Goal: Transaction & Acquisition: Purchase product/service

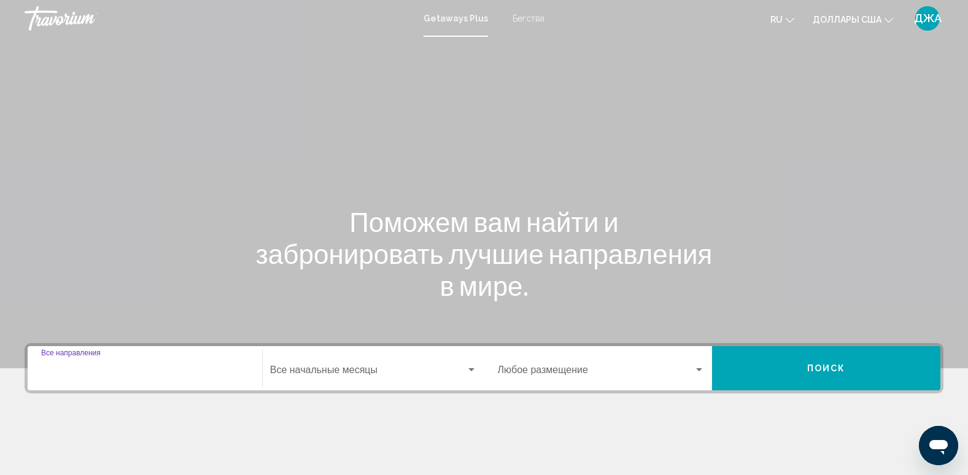
click at [123, 371] on input "Destination Все направления" at bounding box center [144, 372] width 207 height 11
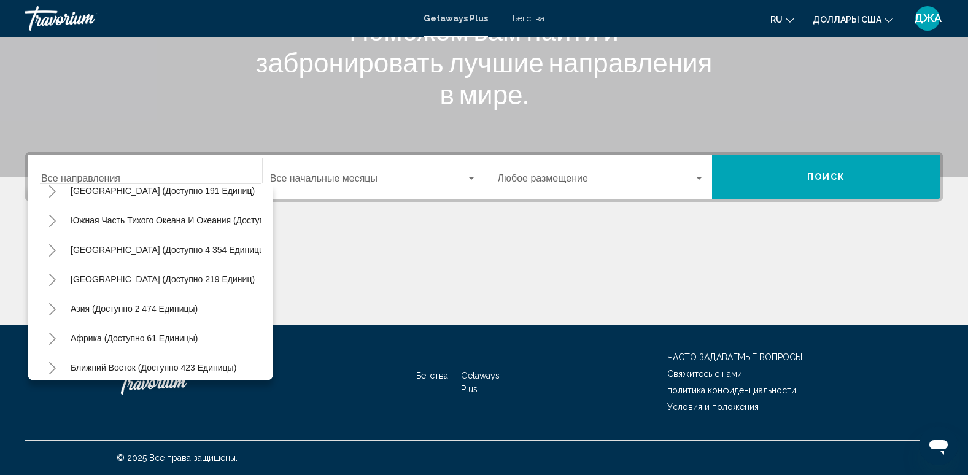
scroll to position [208, 0]
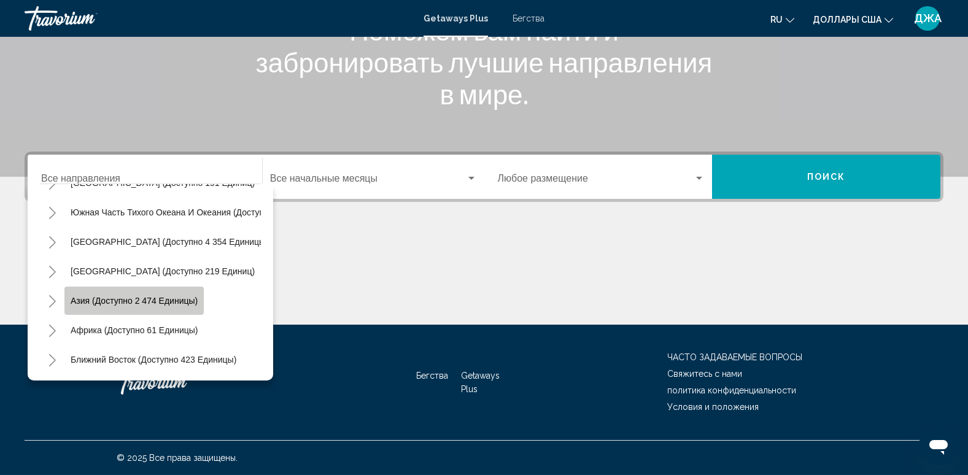
click at [134, 287] on button "Азия (доступно 2 474 единицы)" at bounding box center [133, 301] width 139 height 28
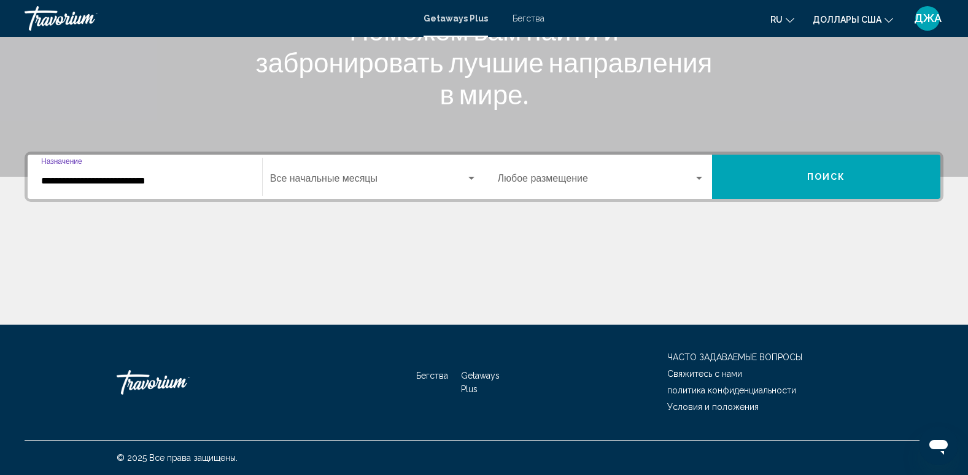
click at [199, 181] on input "**********" at bounding box center [144, 181] width 207 height 11
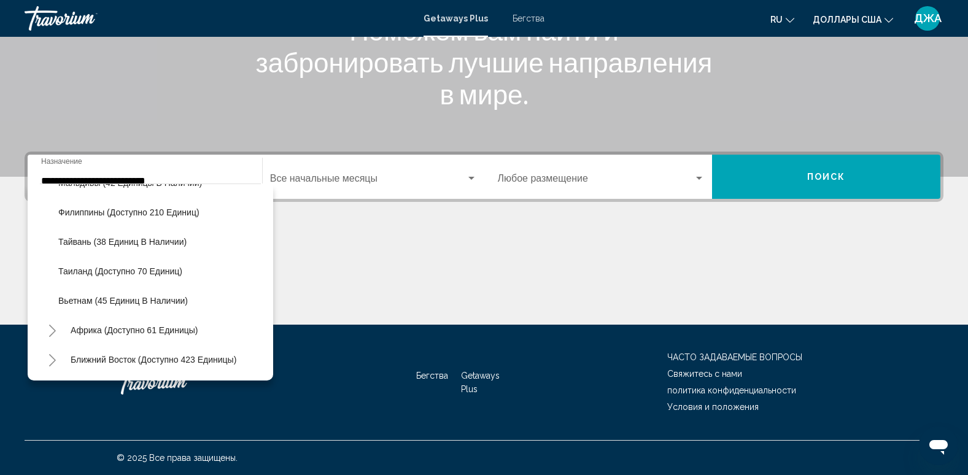
scroll to position [532, 0]
click at [207, 355] on span "Ближний Восток (доступно 423 единицы)" at bounding box center [154, 360] width 166 height 10
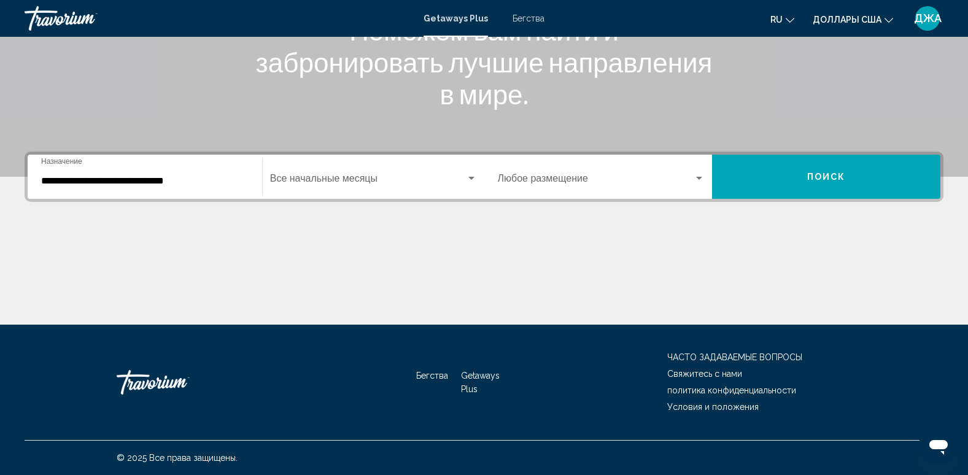
click at [223, 166] on div "**********" at bounding box center [144, 177] width 207 height 39
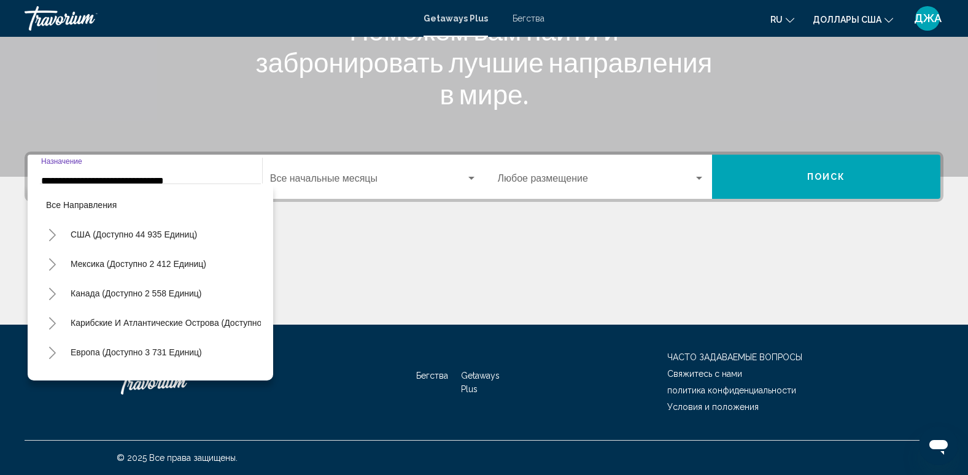
scroll to position [608, 0]
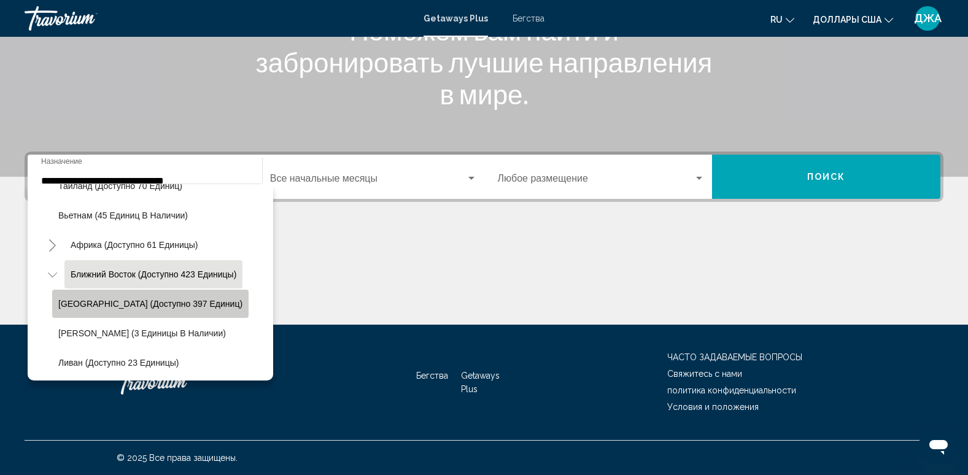
click at [171, 296] on button "[GEOGRAPHIC_DATA] (доступно 397 единиц)" at bounding box center [150, 304] width 196 height 28
type input "**********"
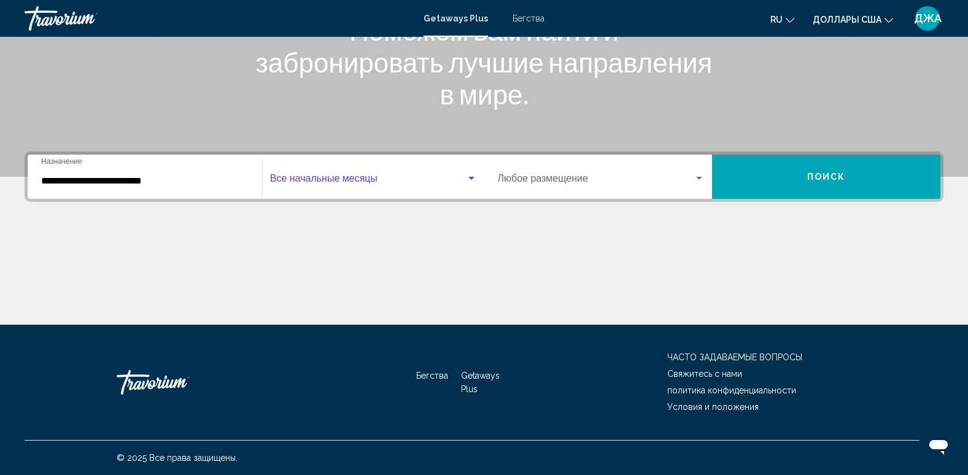
click at [369, 178] on span "Виджет поиска" at bounding box center [368, 181] width 196 height 11
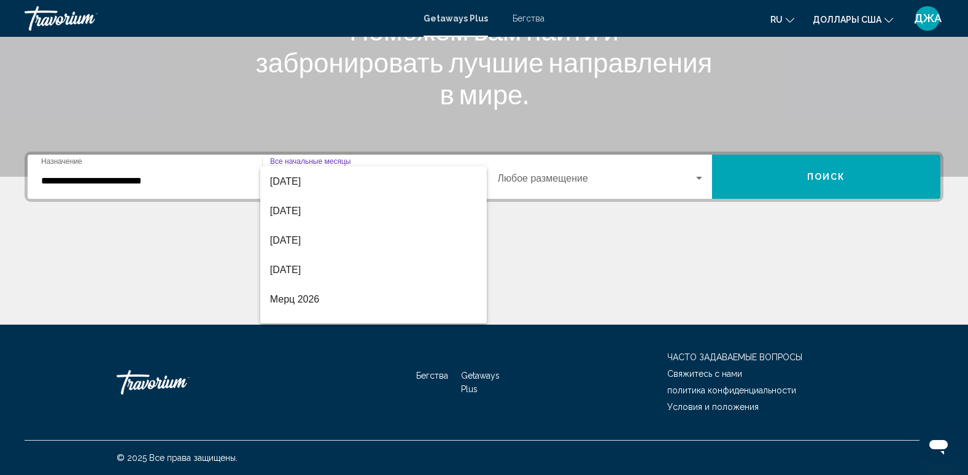
scroll to position [137, 0]
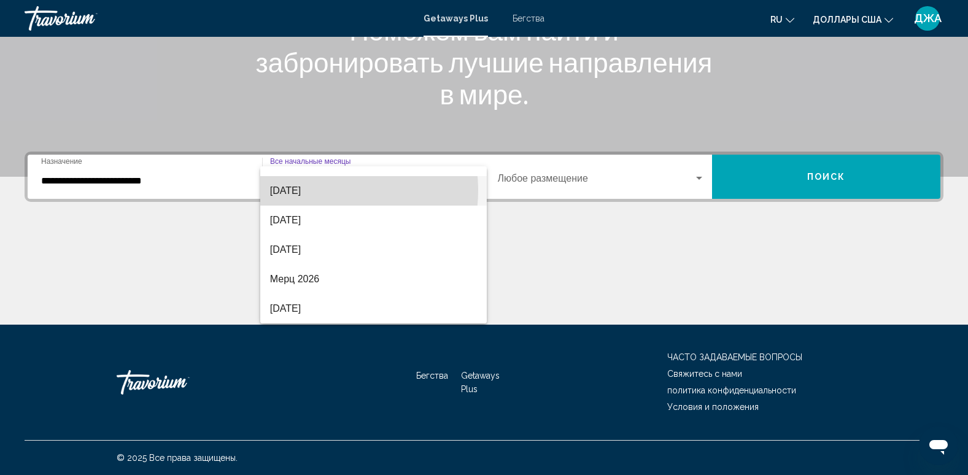
click at [301, 190] on font "[DATE]" at bounding box center [285, 190] width 31 height 10
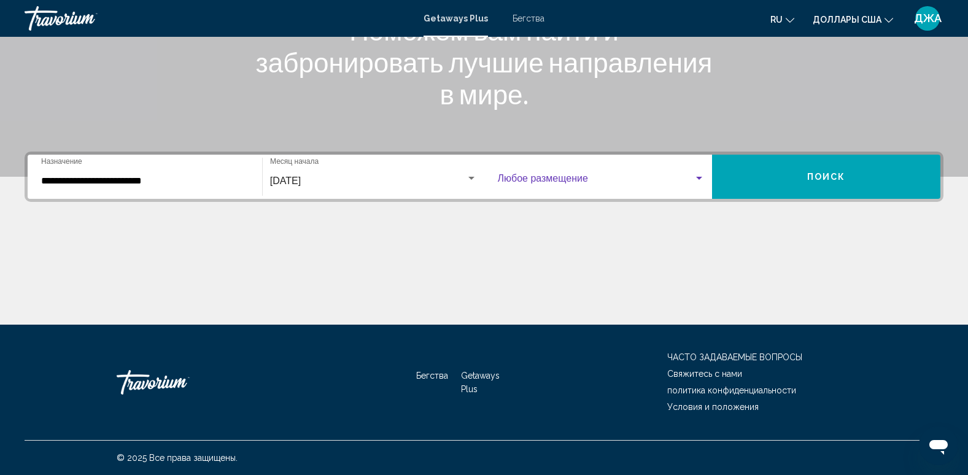
click at [574, 179] on span "Виджет поиска" at bounding box center [596, 181] width 196 height 11
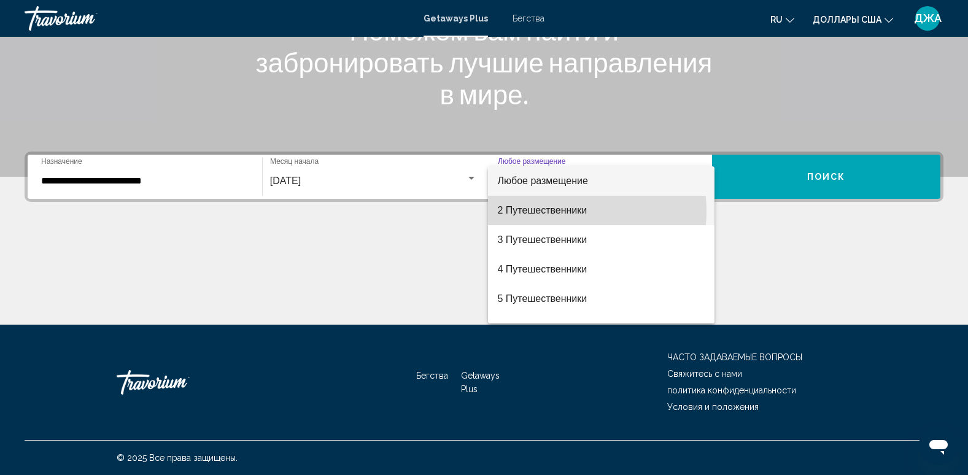
click at [558, 211] on font "2 Путешественники" at bounding box center [543, 210] width 90 height 10
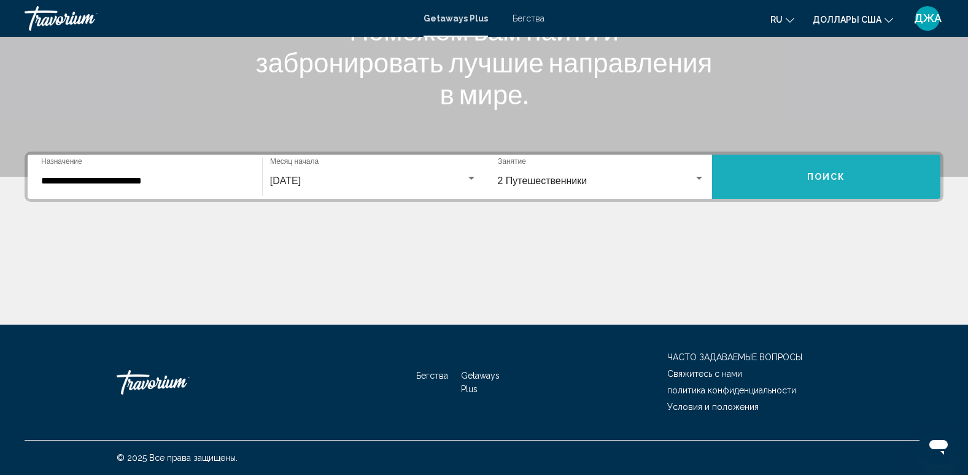
click at [811, 177] on span "Поиск" at bounding box center [826, 177] width 39 height 10
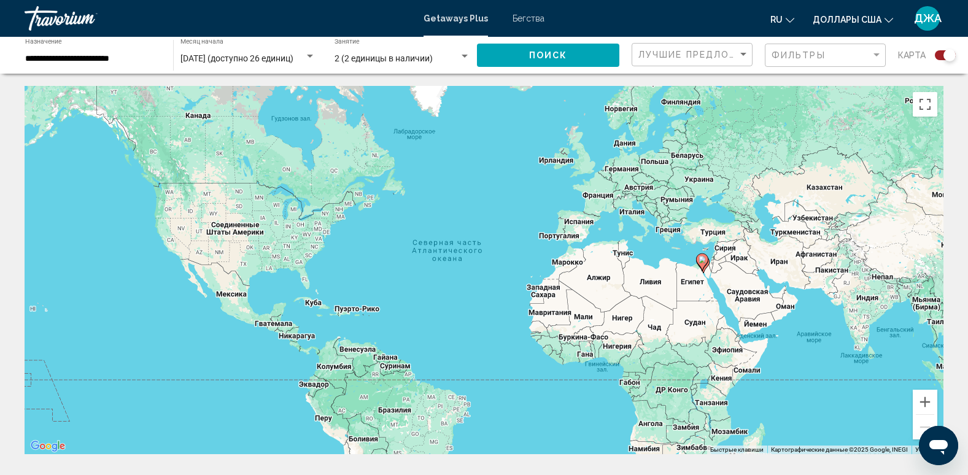
click at [939, 52] on div "Виджет поиска" at bounding box center [945, 55] width 21 height 10
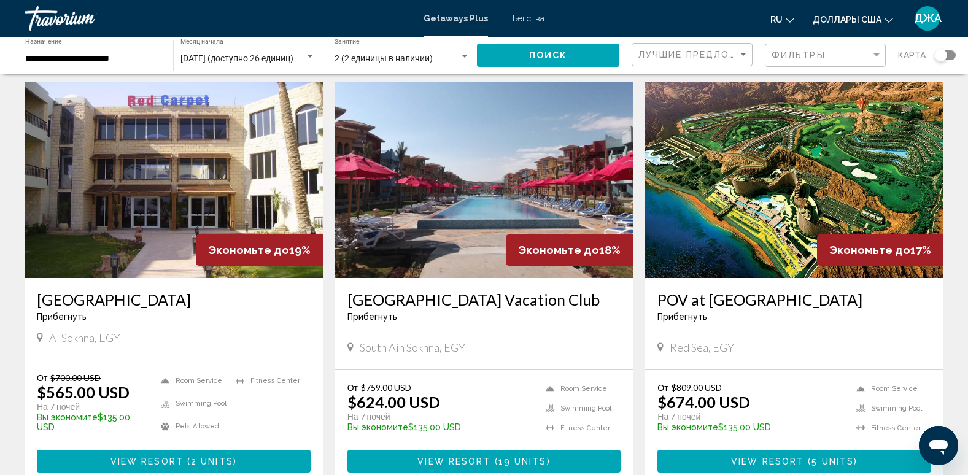
scroll to position [49, 0]
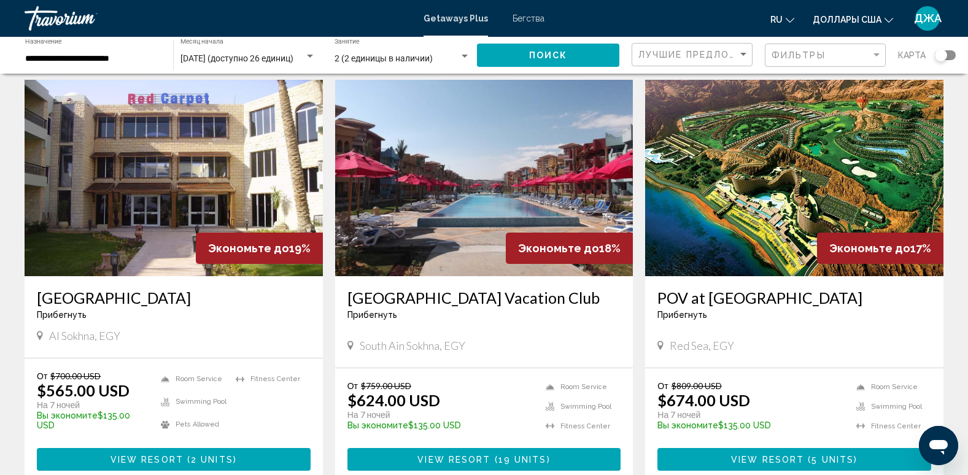
click at [767, 455] on span "View Resort" at bounding box center [767, 460] width 73 height 10
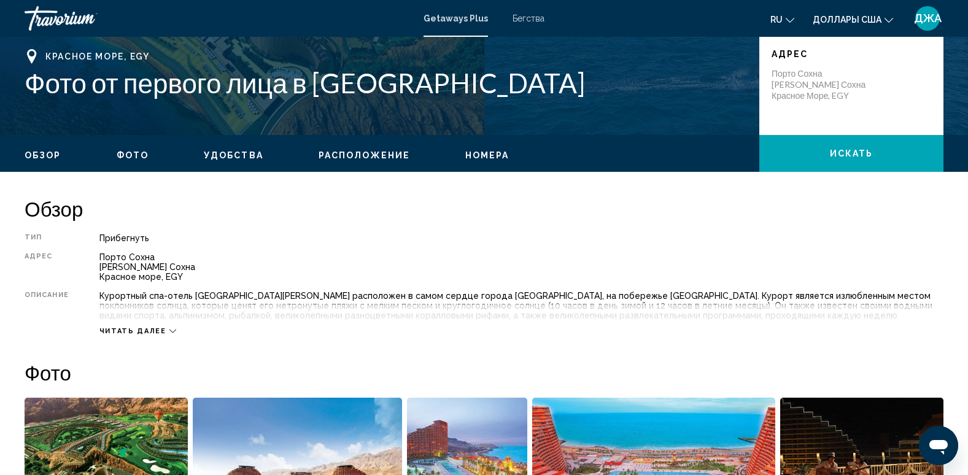
scroll to position [295, 0]
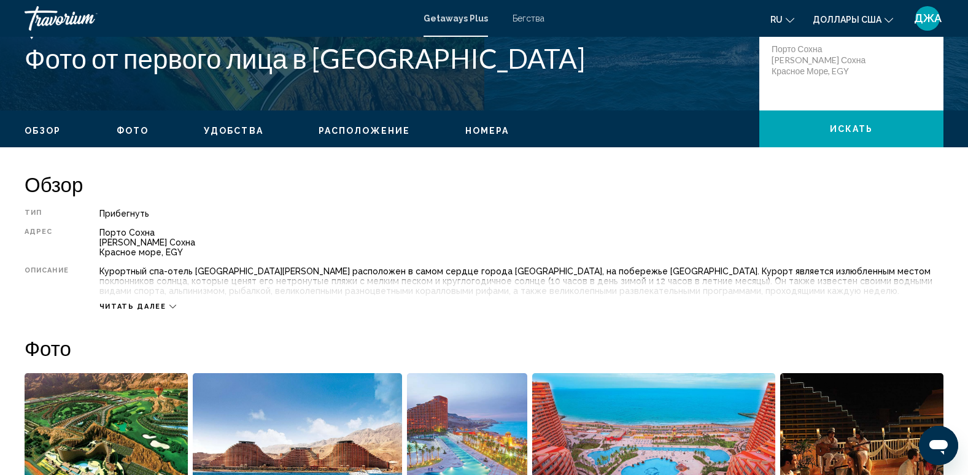
click at [156, 301] on div "Читать далее" at bounding box center [521, 294] width 844 height 34
click at [126, 305] on span "Читать далее" at bounding box center [132, 307] width 67 height 8
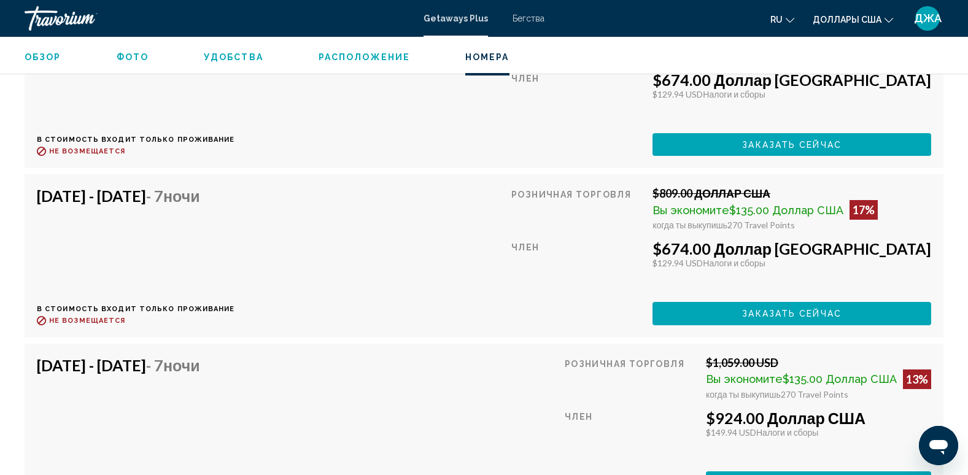
scroll to position [2283, 0]
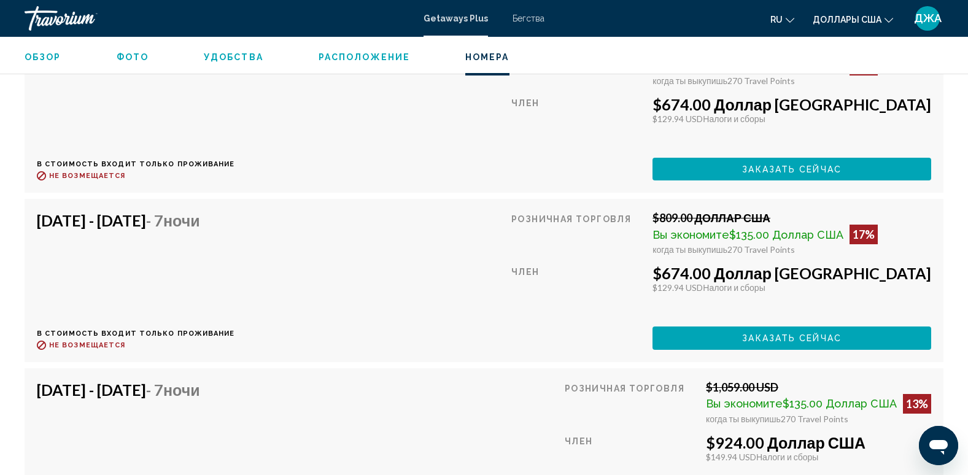
click at [233, 61] on span "Удобства" at bounding box center [234, 57] width 60 height 10
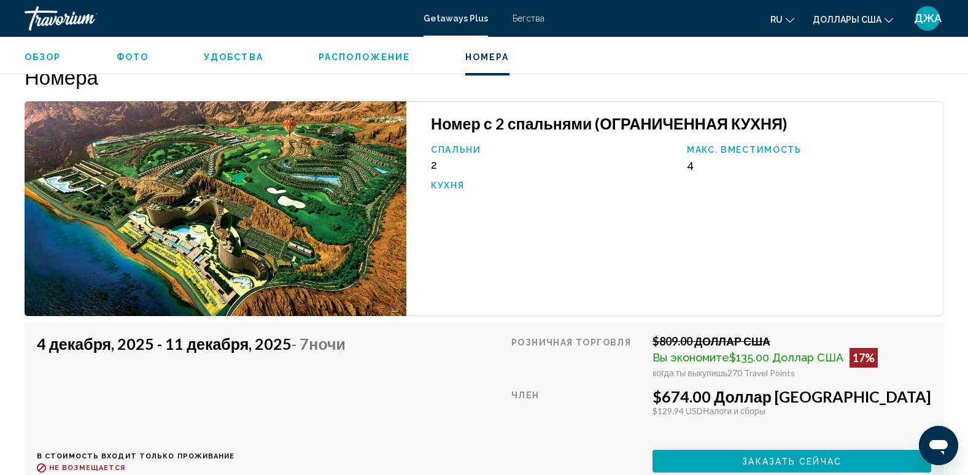
scroll to position [2015, 0]
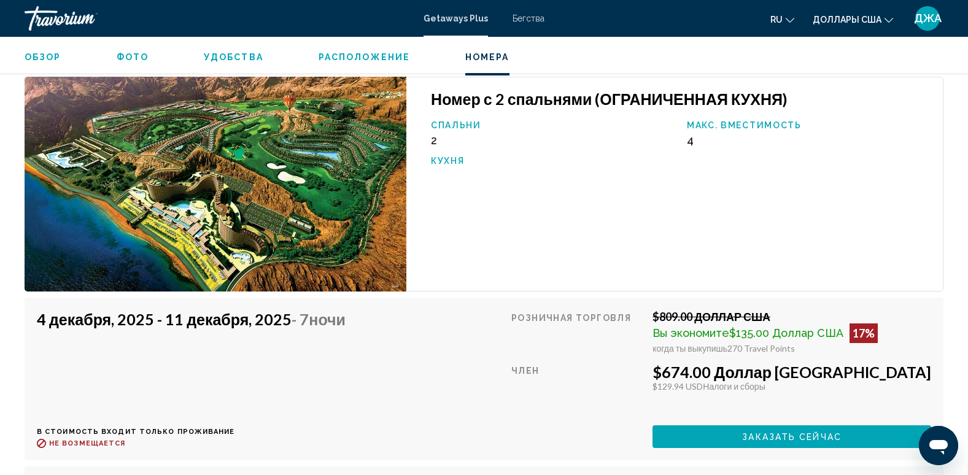
click at [297, 190] on img "Основное содержание" at bounding box center [216, 184] width 382 height 215
click at [210, 204] on img "Основное содержание" at bounding box center [216, 184] width 382 height 215
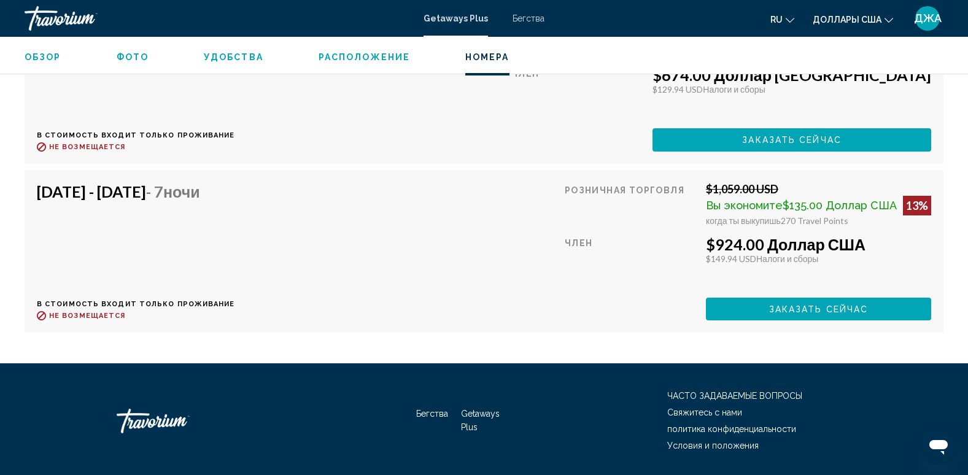
scroll to position [2482, 0]
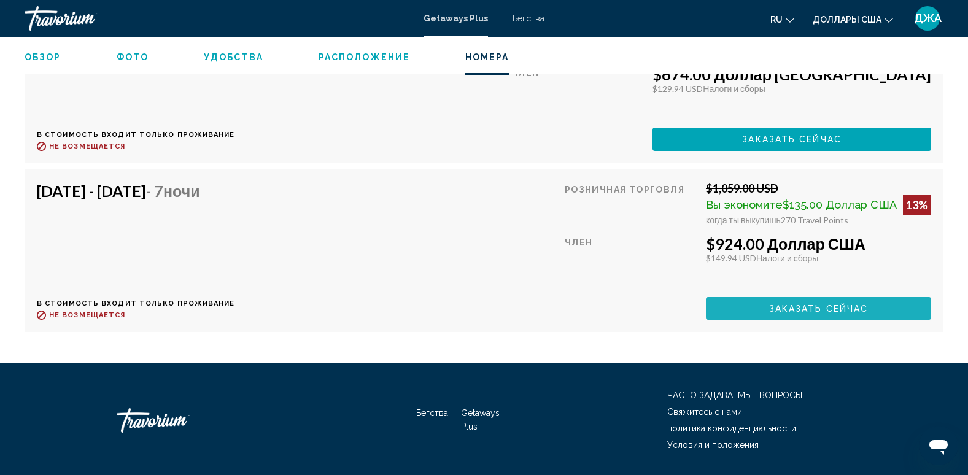
click at [793, 320] on button "Заказать сейчас" at bounding box center [818, 308] width 225 height 23
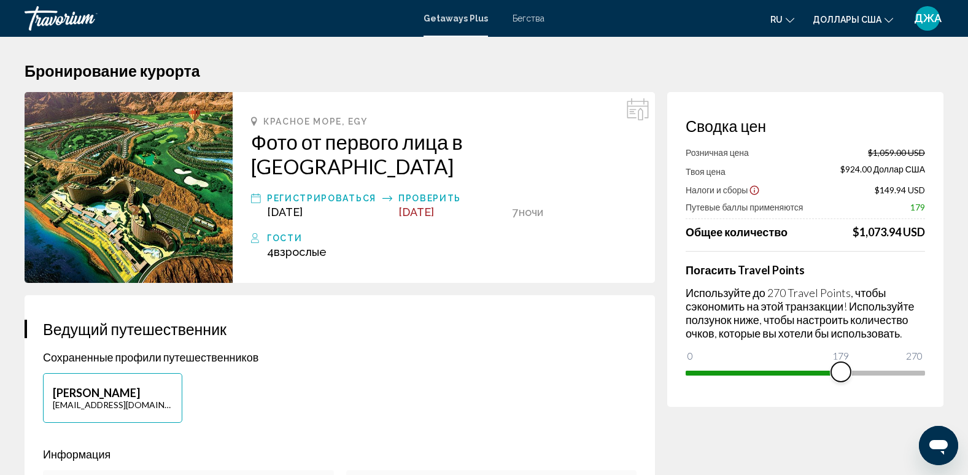
drag, startPoint x: 914, startPoint y: 368, endPoint x: 836, endPoint y: 370, distance: 78.0
click at [836, 370] on span "Основное содержание" at bounding box center [841, 372] width 20 height 20
drag, startPoint x: 837, startPoint y: 370, endPoint x: 942, endPoint y: 362, distance: 105.2
click at [942, 362] on div "Сводка цен Розничная цена $1,059.00 USD Твоя цена $972.50 Доллар США Налоги и с…" at bounding box center [805, 249] width 276 height 315
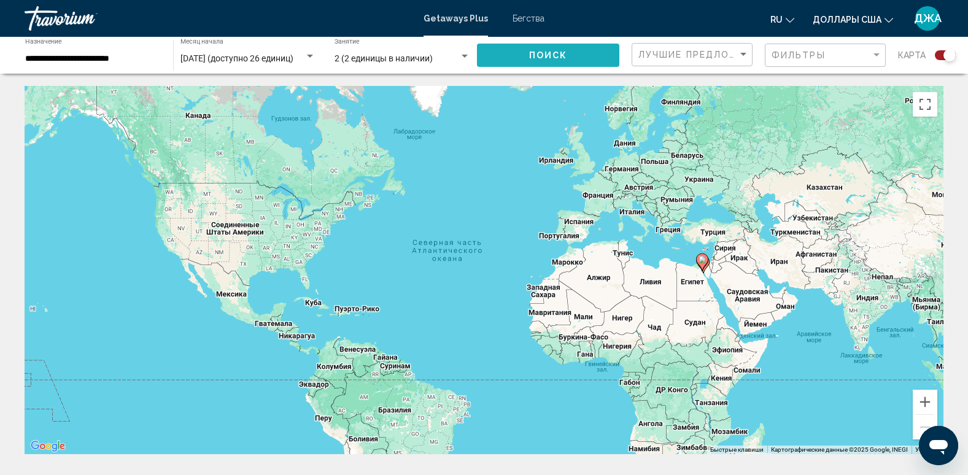
click at [551, 52] on span "Поиск" at bounding box center [548, 56] width 39 height 10
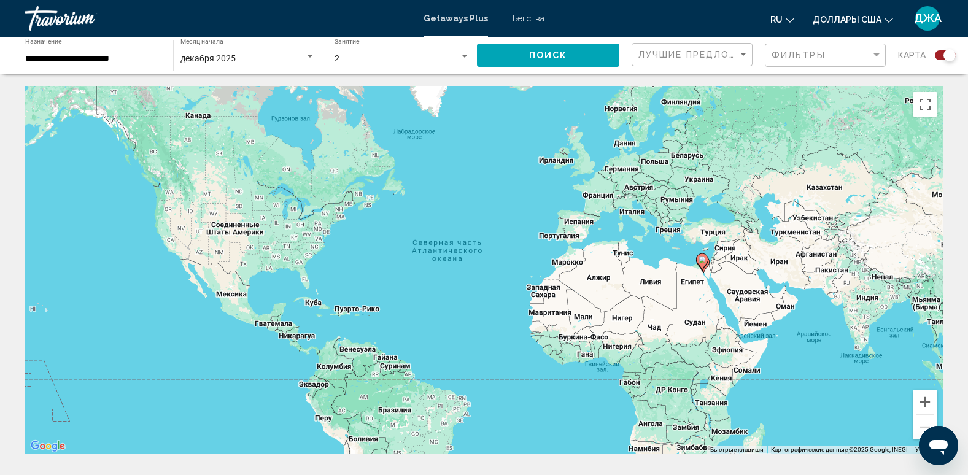
click at [936, 58] on div "Виджет поиска" at bounding box center [945, 55] width 21 height 10
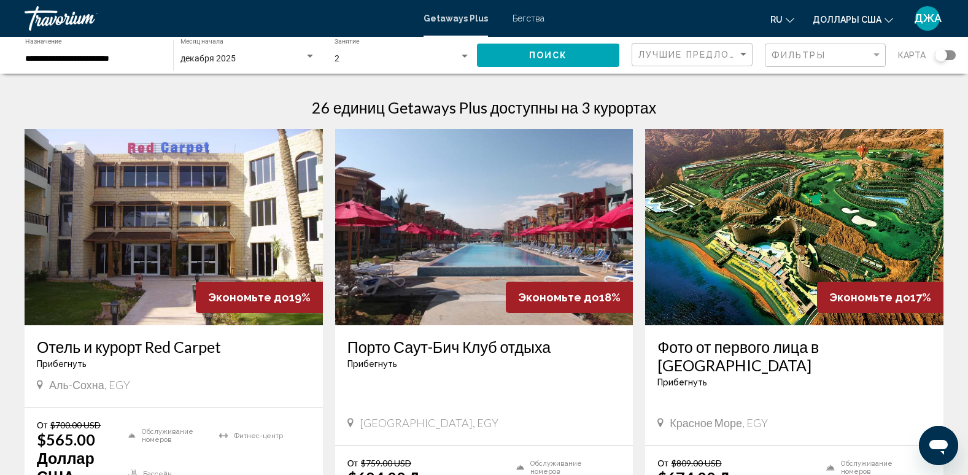
click at [524, 19] on span "Бегства" at bounding box center [528, 19] width 32 height 10
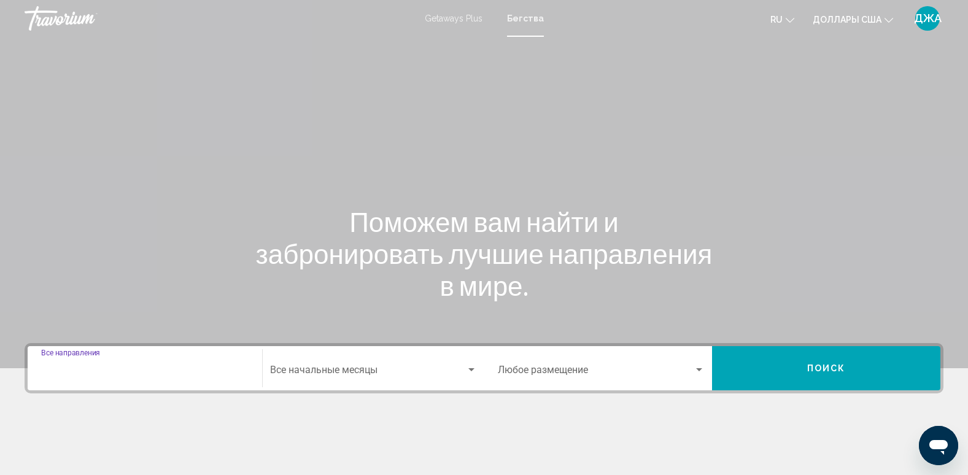
click at [90, 373] on input "Destination Все направления" at bounding box center [144, 372] width 207 height 11
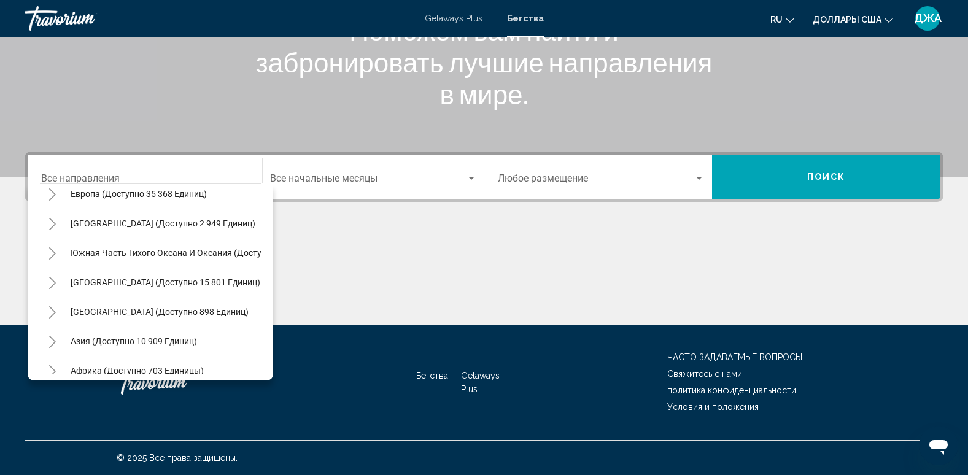
scroll to position [208, 0]
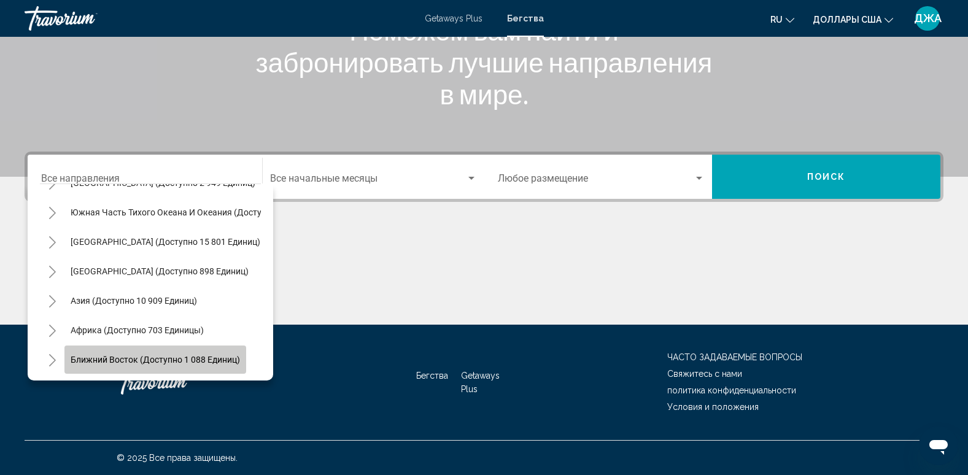
click at [156, 346] on button "Ближний Восток (доступно 1 088 единиц)" at bounding box center [155, 360] width 182 height 28
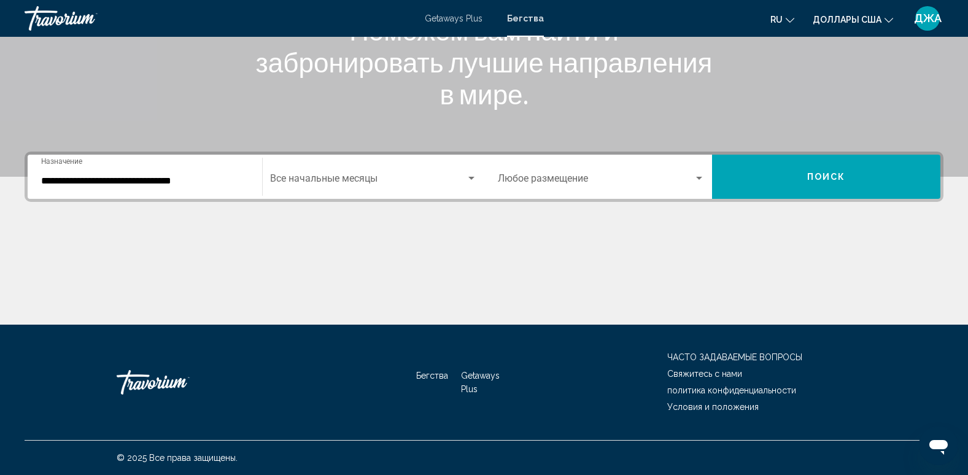
click at [246, 172] on div "**********" at bounding box center [144, 177] width 207 height 39
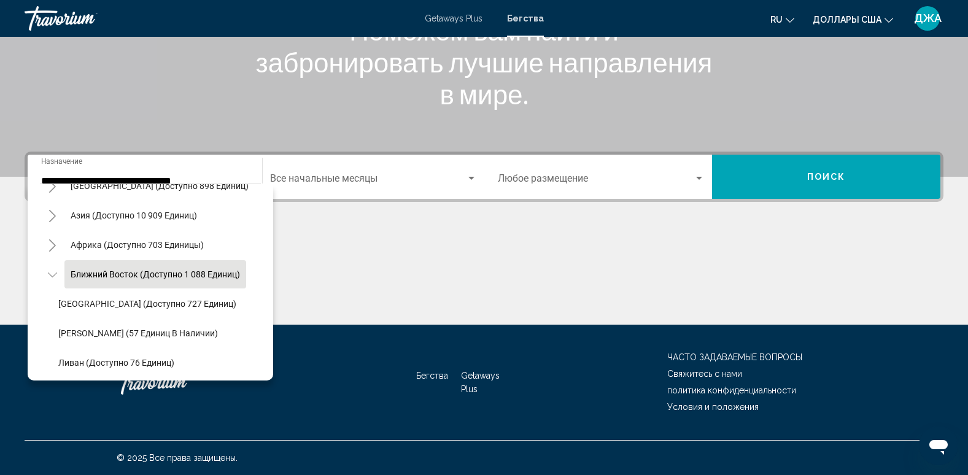
scroll to position [326, 0]
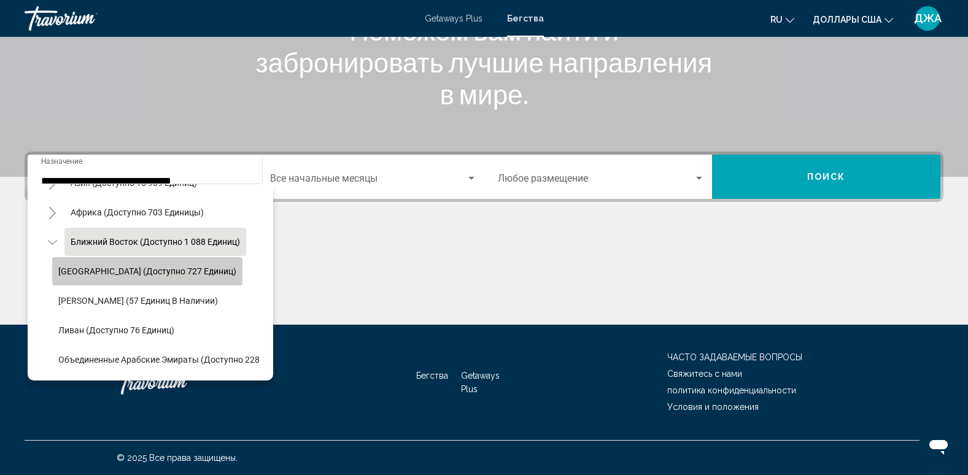
click at [156, 266] on span "[GEOGRAPHIC_DATA] (доступно 727 единиц)" at bounding box center [147, 271] width 178 height 10
type input "**********"
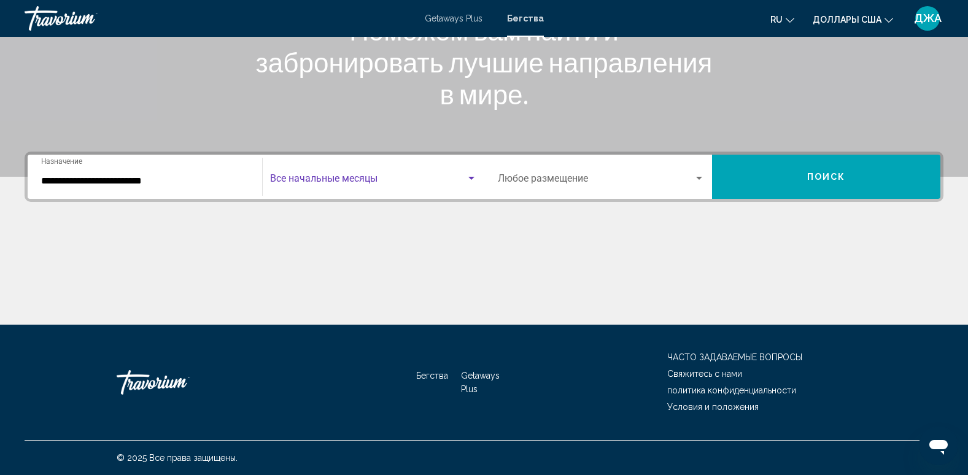
click at [335, 183] on span "Виджет поиска" at bounding box center [368, 181] width 196 height 11
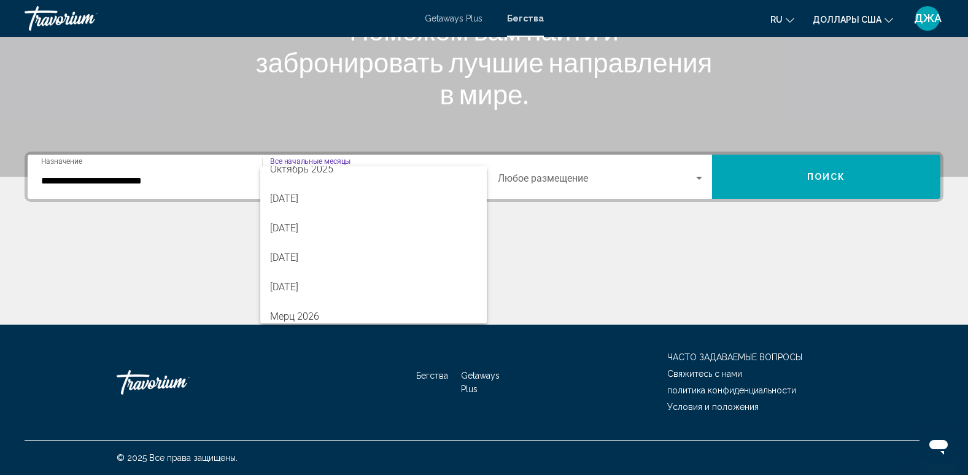
scroll to position [104, 0]
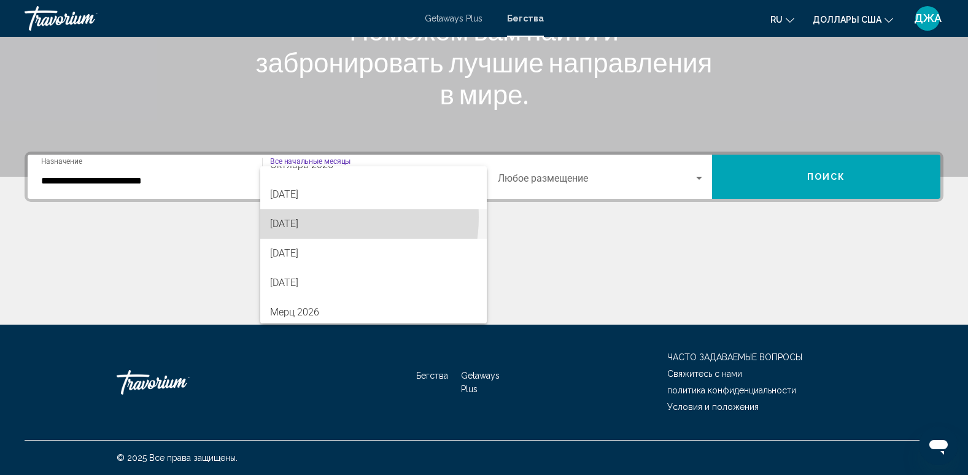
click at [298, 218] on font "[DATE]" at bounding box center [284, 224] width 28 height 12
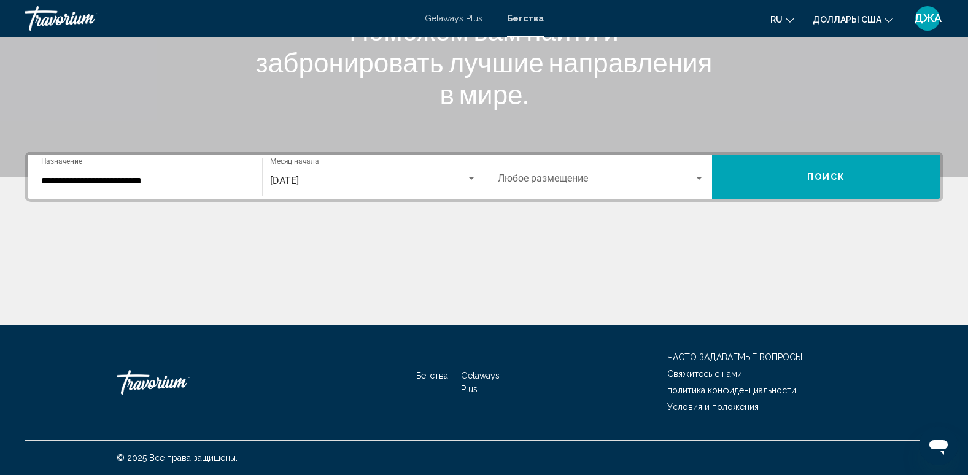
click at [558, 171] on div "Occupancy Любое размещение" at bounding box center [601, 177] width 207 height 39
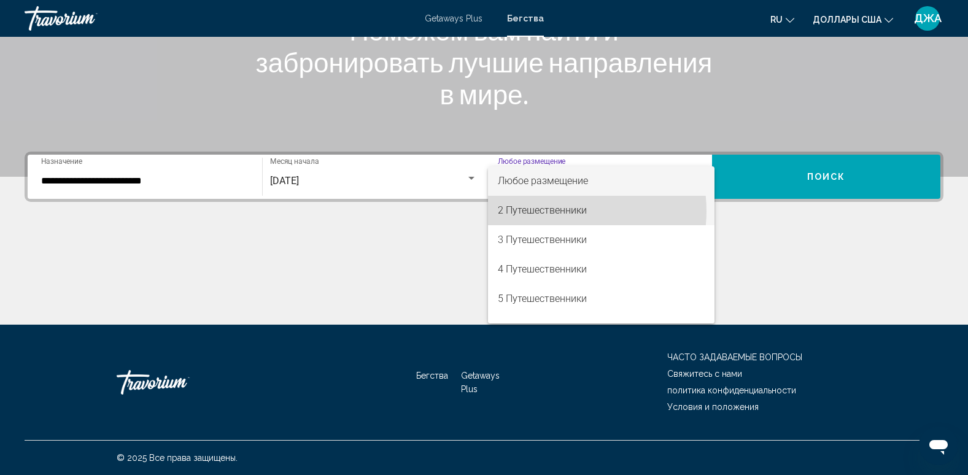
click at [566, 211] on font "2 Путешественники" at bounding box center [542, 210] width 89 height 12
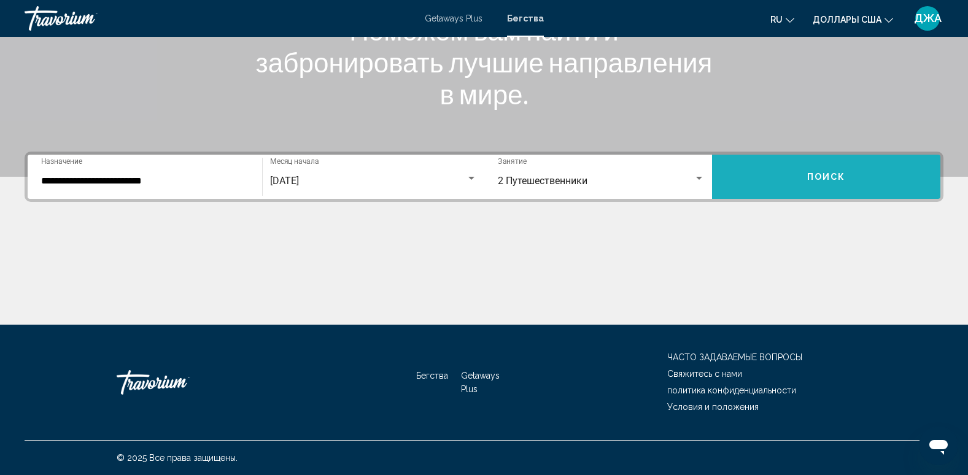
click at [832, 179] on span "Поиск" at bounding box center [826, 177] width 39 height 10
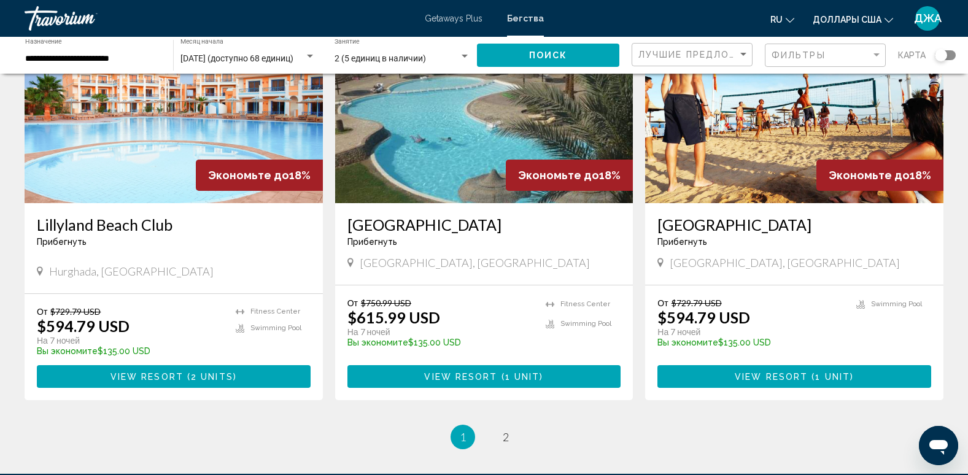
scroll to position [1448, 0]
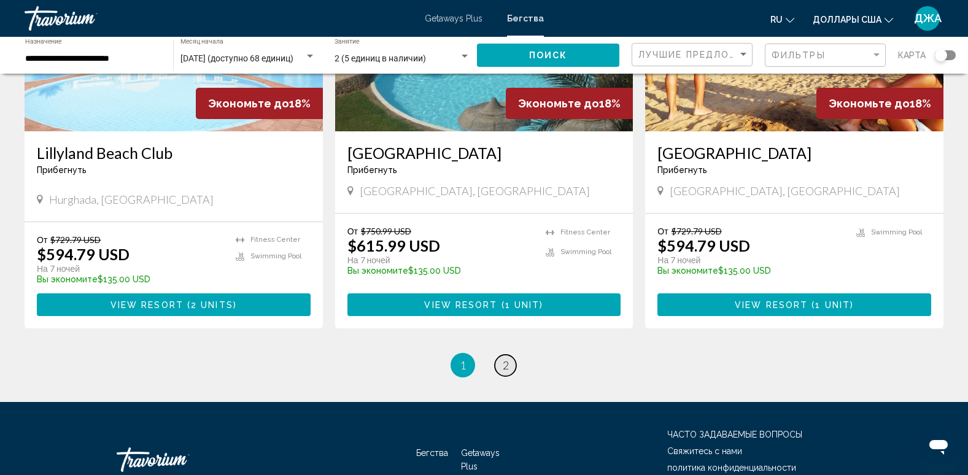
click at [506, 365] on span "2" at bounding box center [506, 365] width 6 height 14
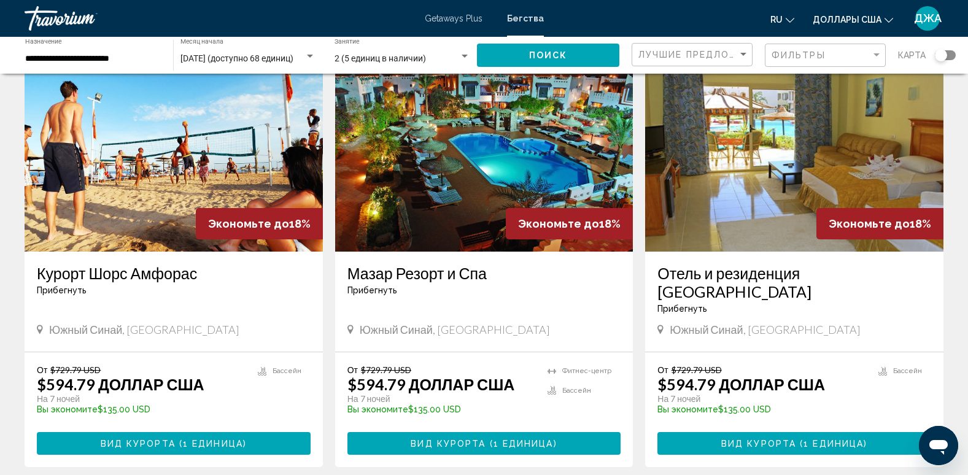
scroll to position [98, 0]
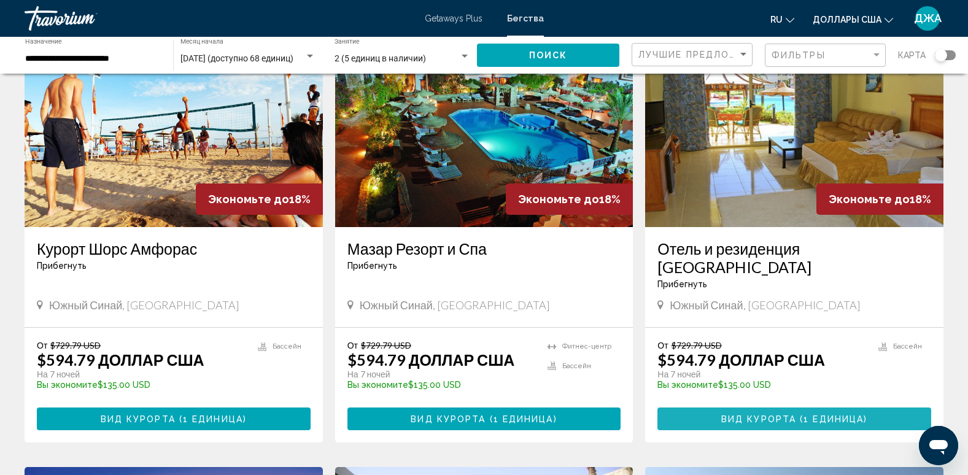
click at [790, 414] on span "Вид курорта" at bounding box center [758, 419] width 75 height 10
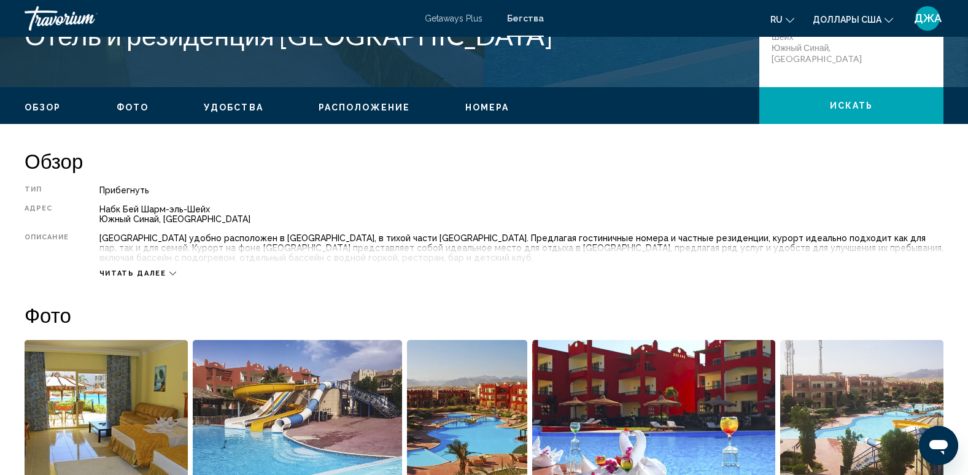
scroll to position [319, 0]
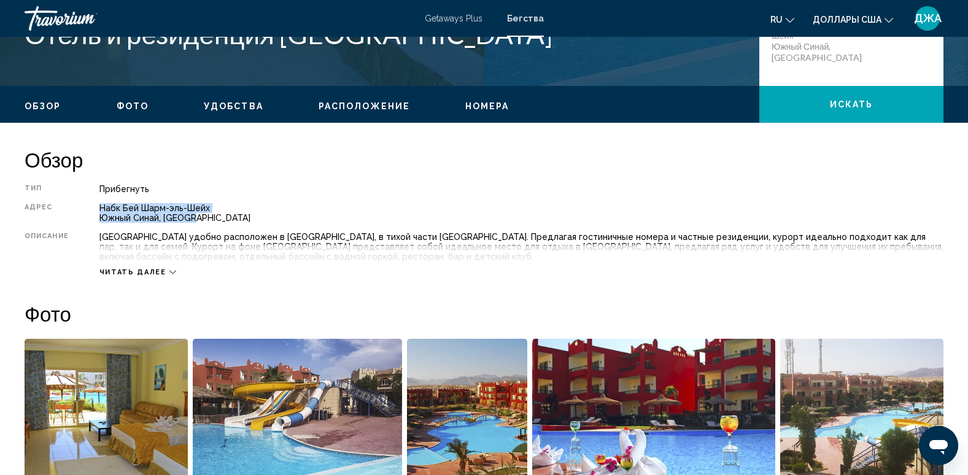
drag, startPoint x: 243, startPoint y: 220, endPoint x: 99, endPoint y: 212, distance: 144.4
click at [99, 212] on div "Набк Бей Шарм-эль-Шейх Южный Синай, [GEOGRAPHIC_DATA]" at bounding box center [521, 213] width 844 height 20
copy div "Набк Бей Шарм-эль-Шейх Южный Синай, [GEOGRAPHIC_DATA]"
click at [906, 201] on div "Тип Прибегнуть Все включено Нет «все включено» Адрес Набк Бей [GEOGRAPHIC_DATA]…" at bounding box center [484, 230] width 919 height 93
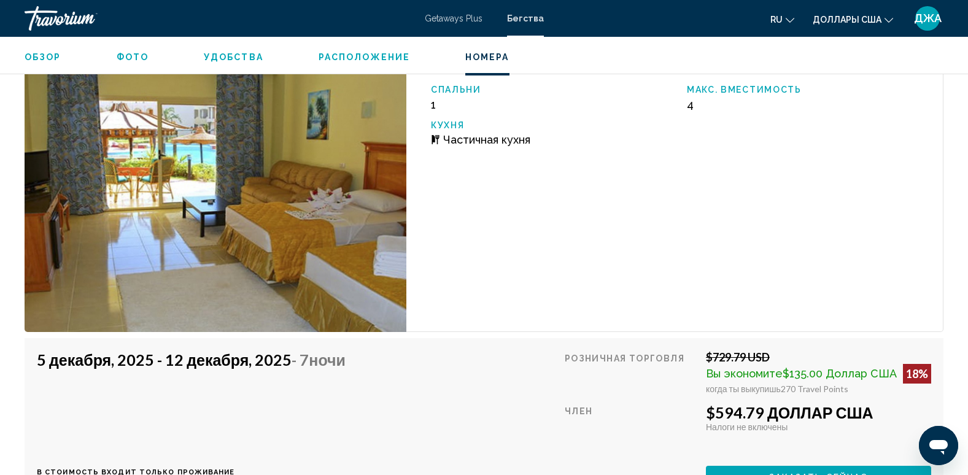
scroll to position [1841, 0]
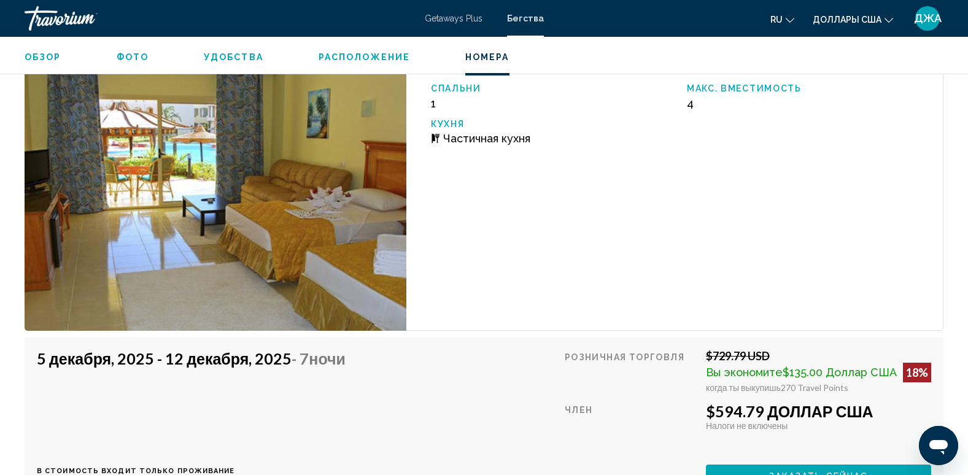
click at [847, 25] on button "Доллары США USD ($) MXN (Mex$) CAD (Can$) GBP (£) EUR (€) AUD (A$) NZD (NZ$) CN…" at bounding box center [853, 19] width 80 height 18
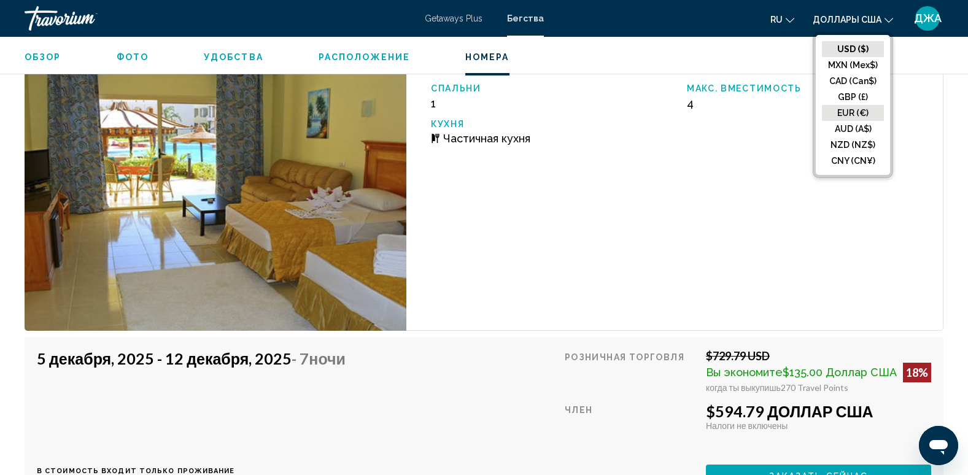
click at [854, 110] on button "EUR (€)" at bounding box center [853, 113] width 62 height 16
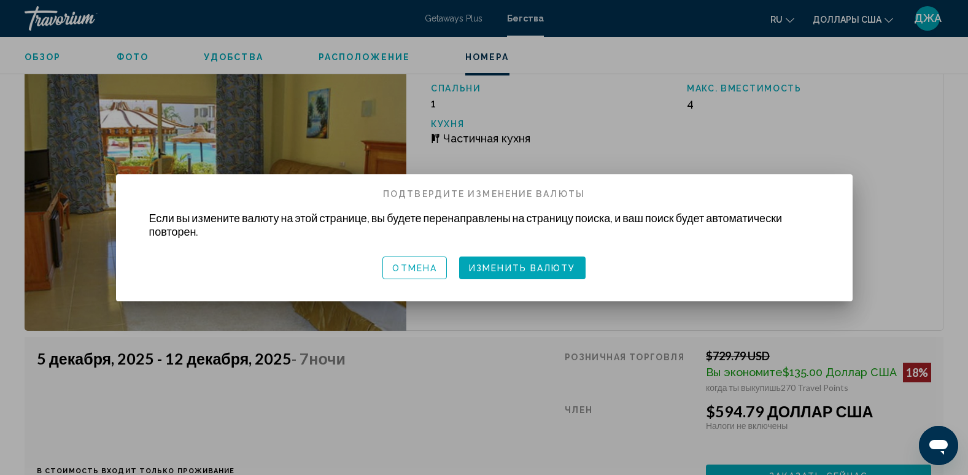
scroll to position [0, 0]
click at [553, 266] on span "Изменить валюту" at bounding box center [522, 268] width 107 height 10
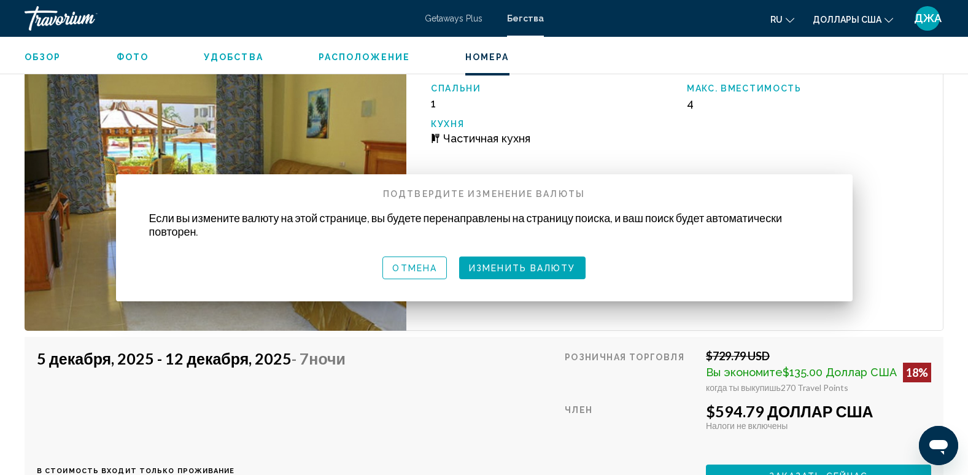
scroll to position [1841, 0]
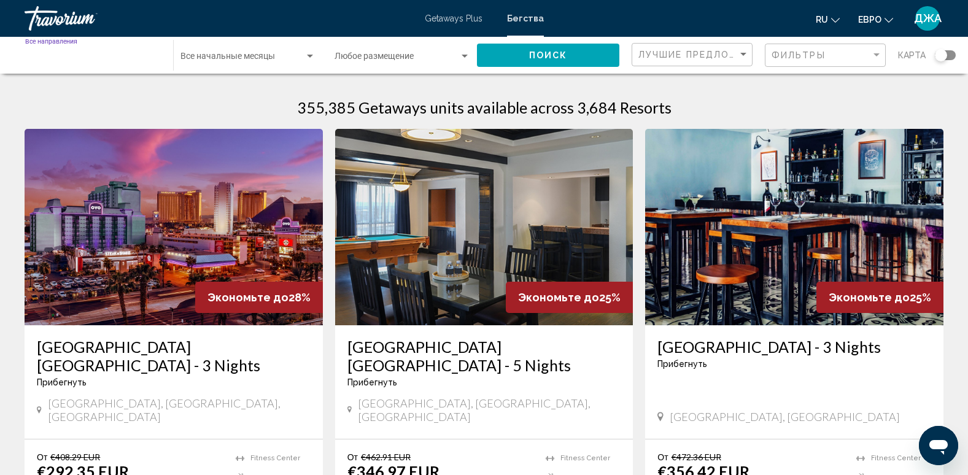
click at [87, 56] on input "Destination Все направления" at bounding box center [93, 59] width 136 height 10
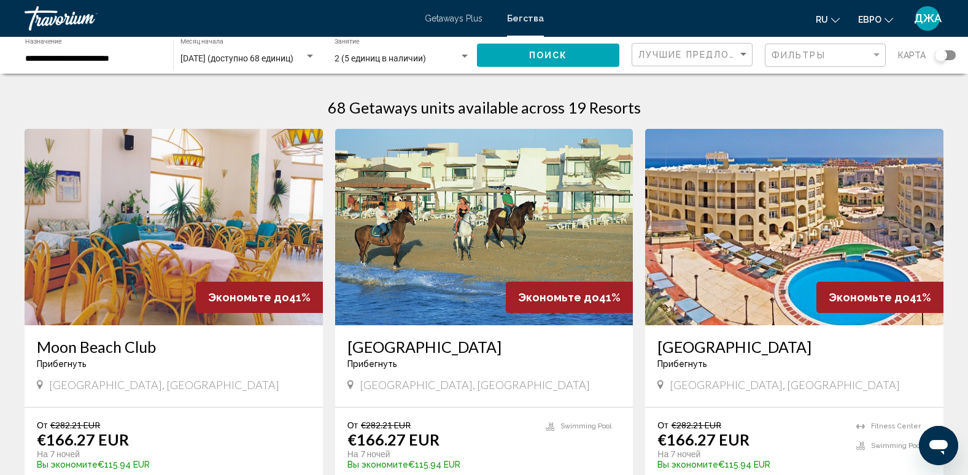
click at [676, 48] on div "Лучшие предложения" at bounding box center [693, 55] width 110 height 23
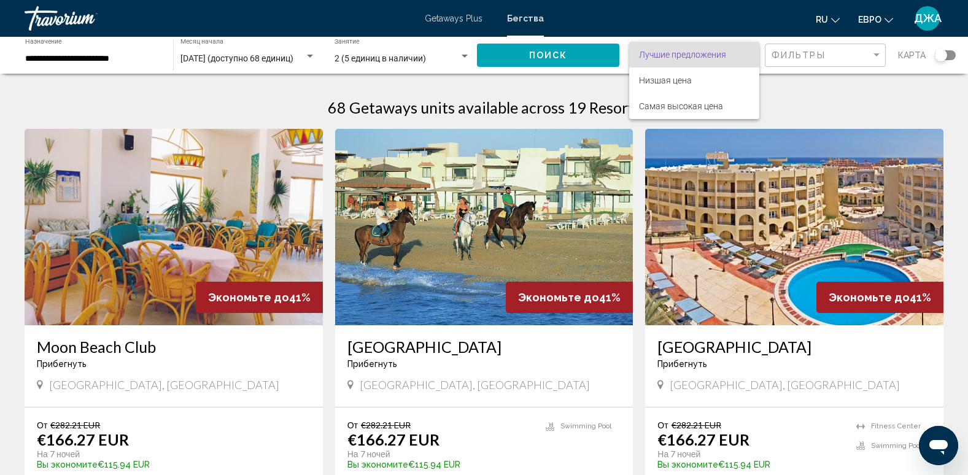
click at [790, 48] on div at bounding box center [484, 237] width 968 height 475
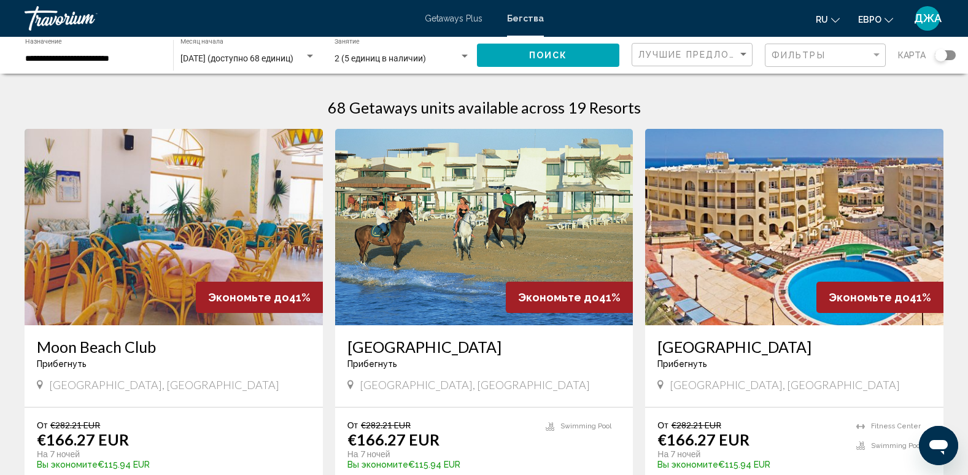
click at [790, 48] on div "Фильтры" at bounding box center [826, 55] width 110 height 23
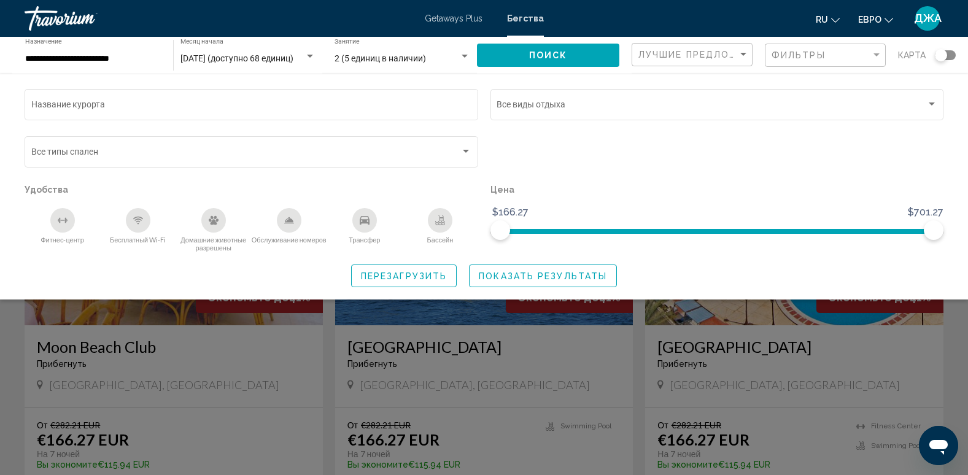
click at [655, 47] on div "Лучшие предложения" at bounding box center [693, 55] width 110 height 23
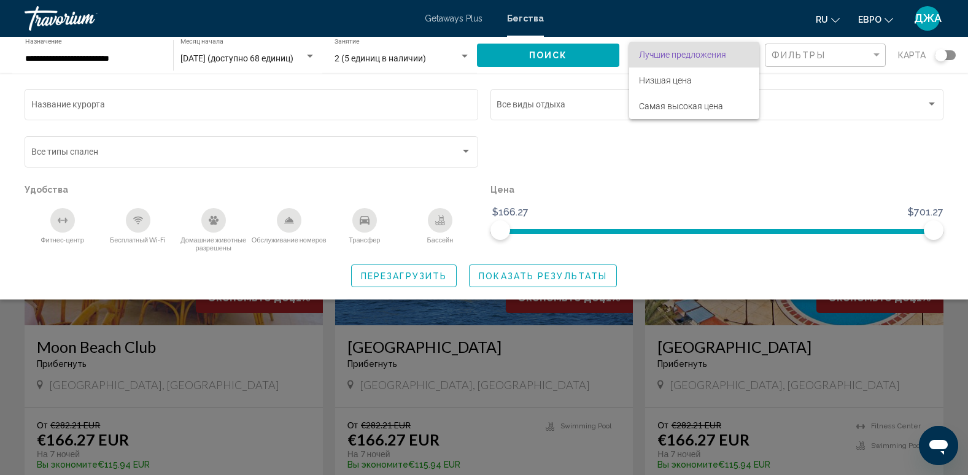
click at [668, 186] on div at bounding box center [484, 237] width 968 height 475
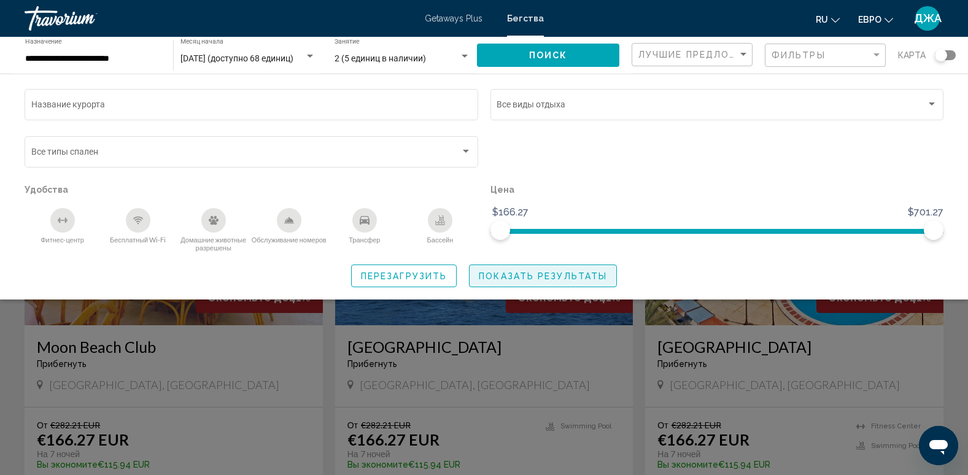
click at [527, 274] on span "Показать результаты" at bounding box center [543, 276] width 128 height 10
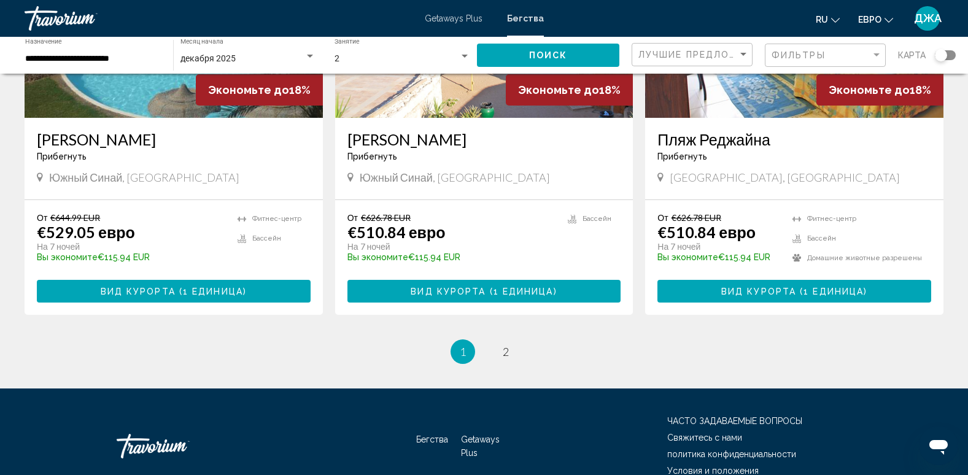
scroll to position [1526, 0]
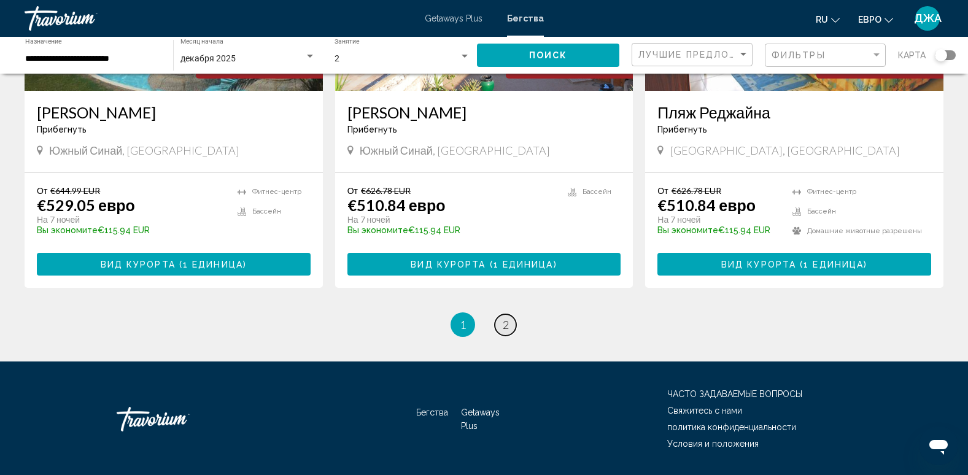
click at [506, 318] on span "2" at bounding box center [506, 325] width 6 height 14
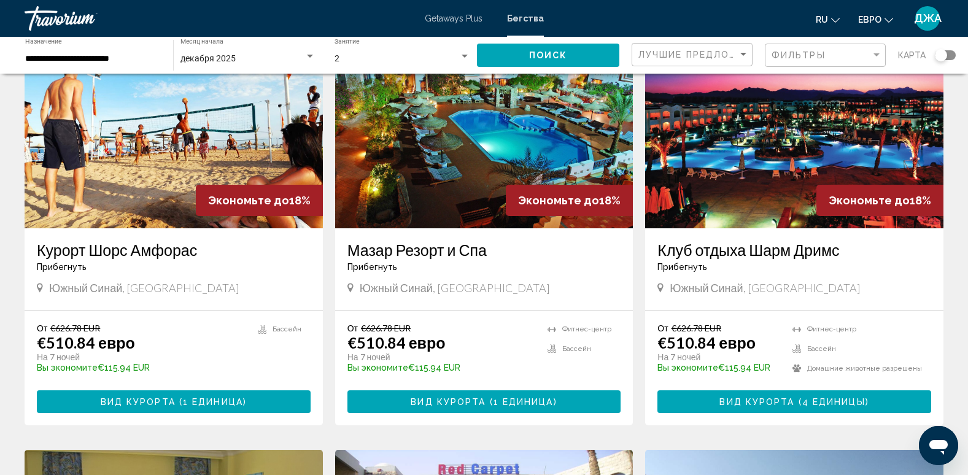
scroll to position [98, 0]
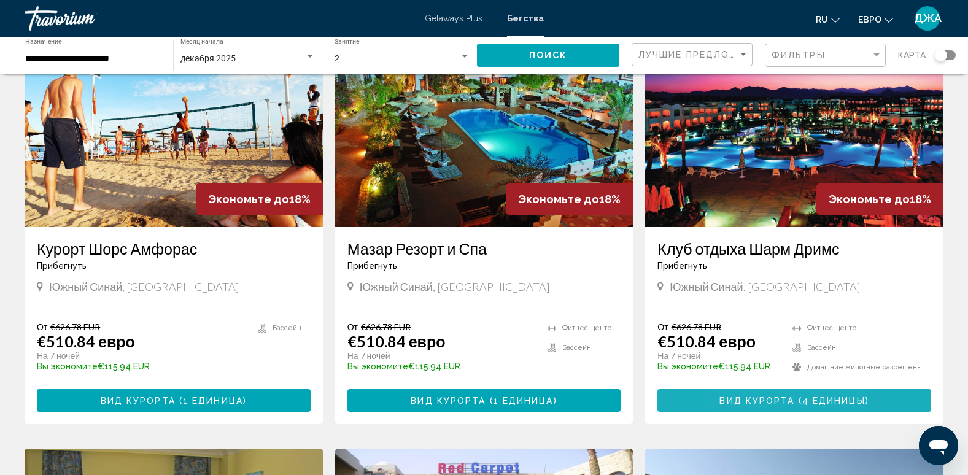
click at [743, 397] on span "Вид курорта" at bounding box center [756, 401] width 75 height 10
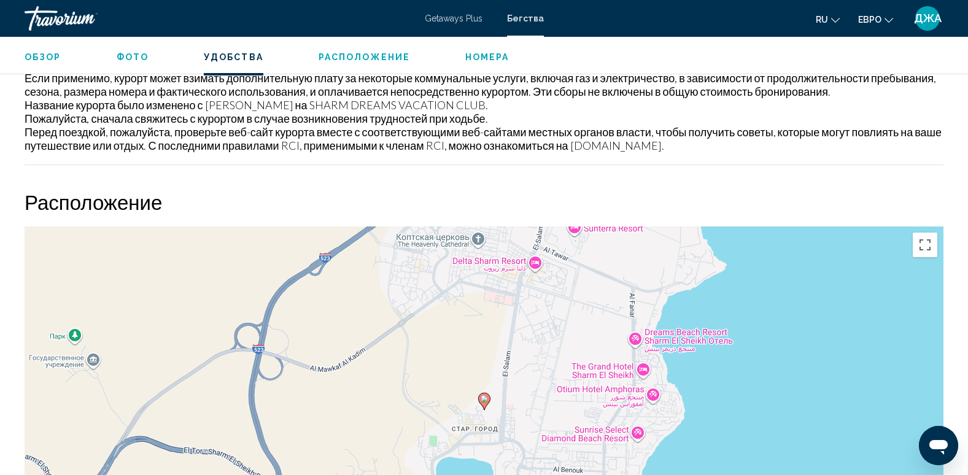
scroll to position [570, 0]
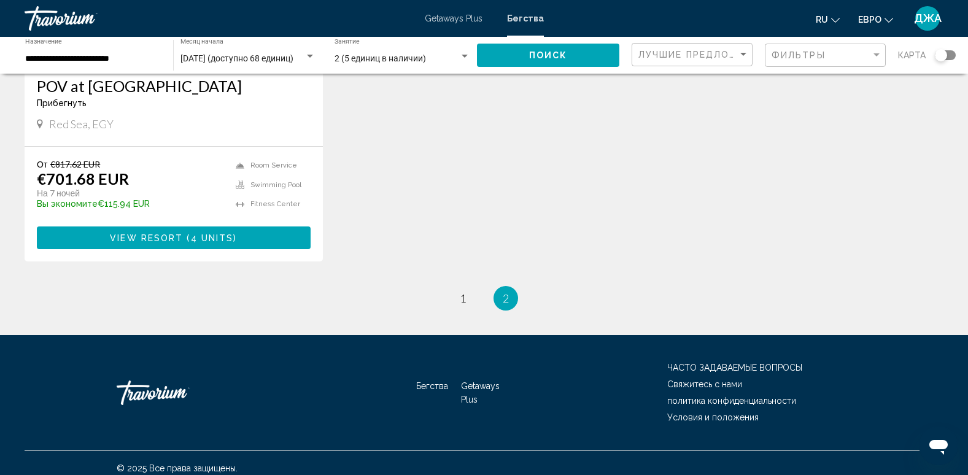
scroll to position [1108, 0]
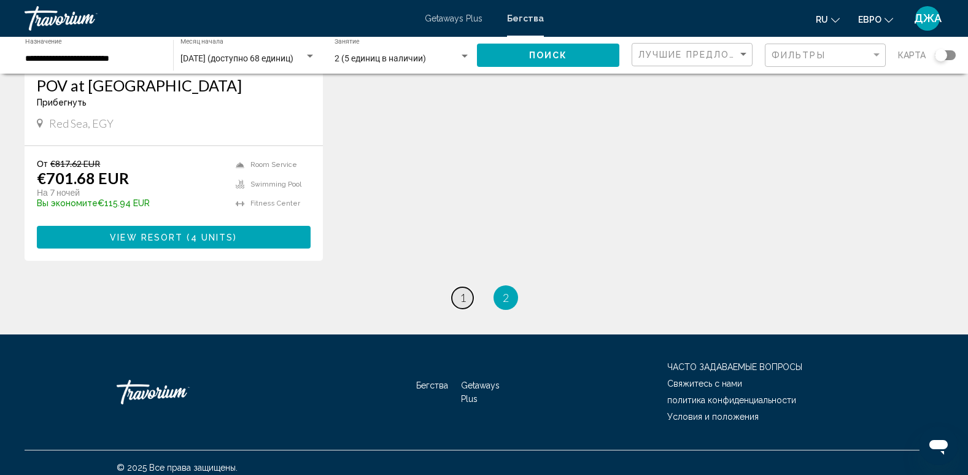
click at [465, 291] on span "1" at bounding box center [463, 298] width 6 height 14
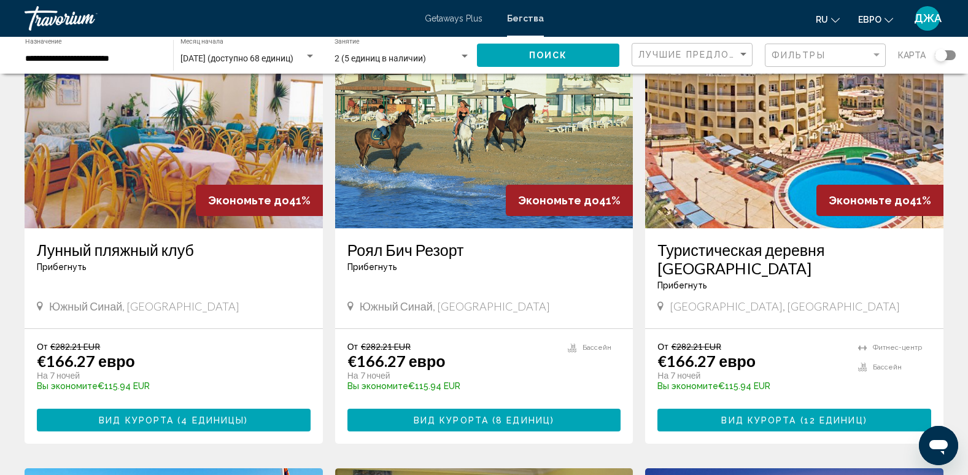
scroll to position [98, 0]
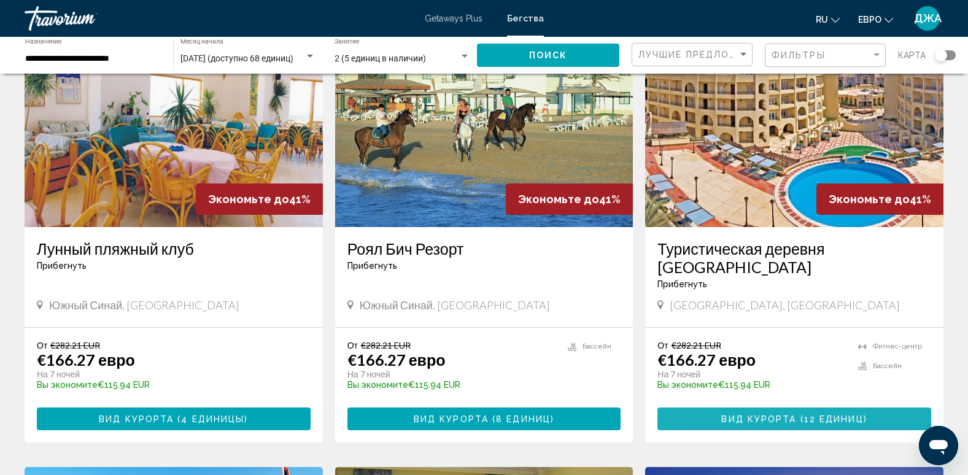
click at [782, 414] on span "Вид курорта" at bounding box center [758, 419] width 75 height 10
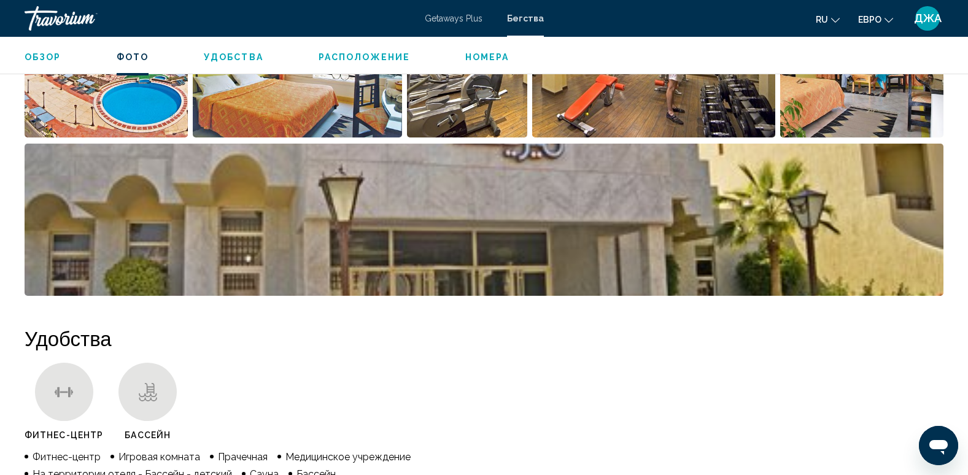
scroll to position [565, 0]
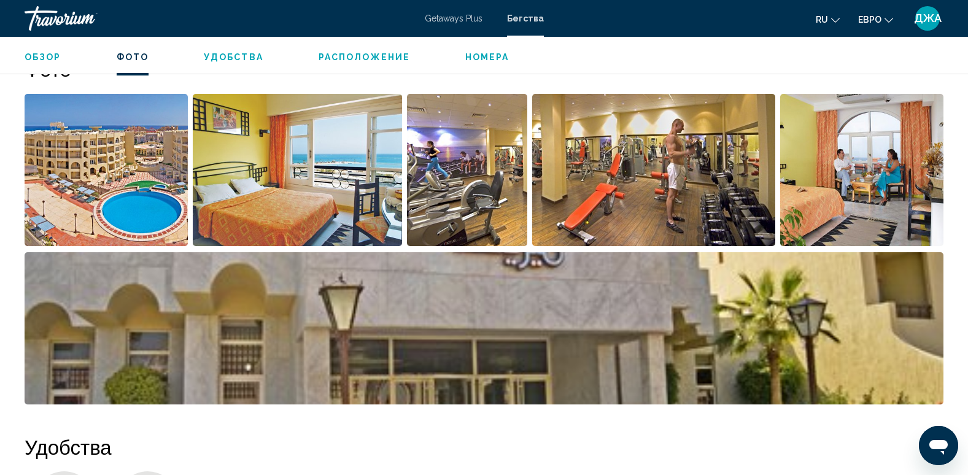
click at [821, 18] on span "ru" at bounding box center [822, 20] width 12 height 10
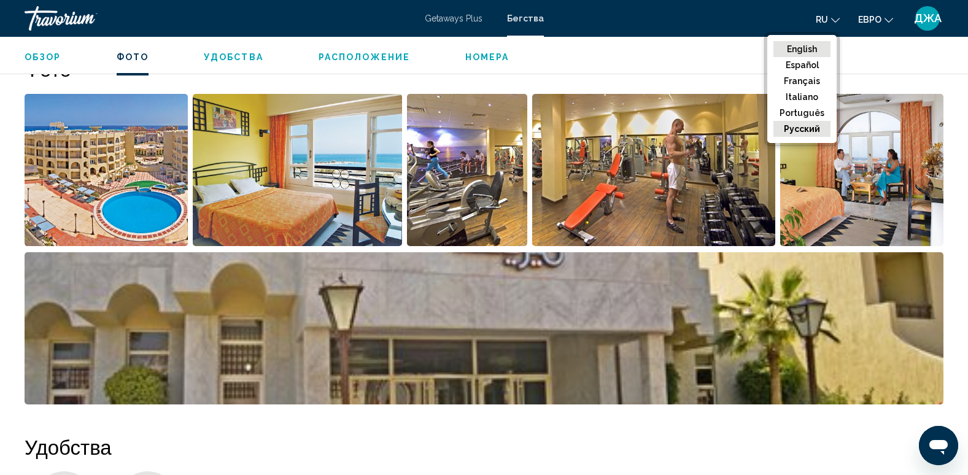
click at [809, 47] on button "English" at bounding box center [801, 49] width 57 height 16
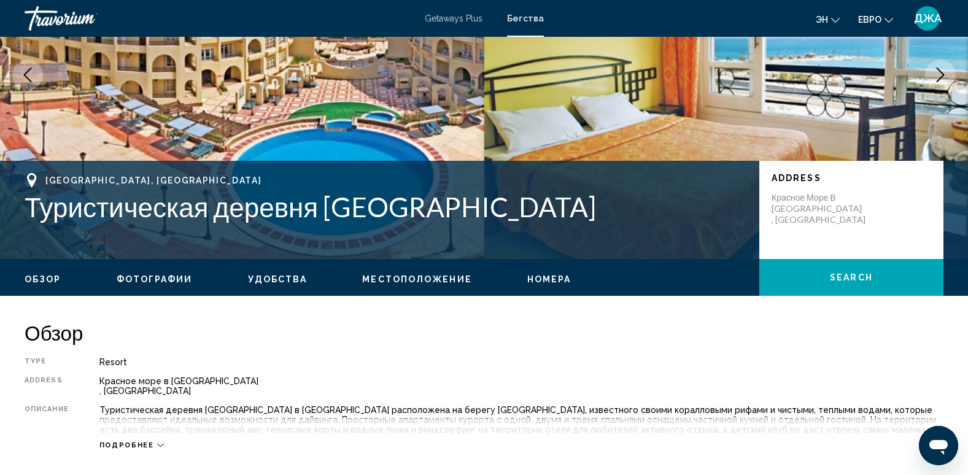
scroll to position [0, 0]
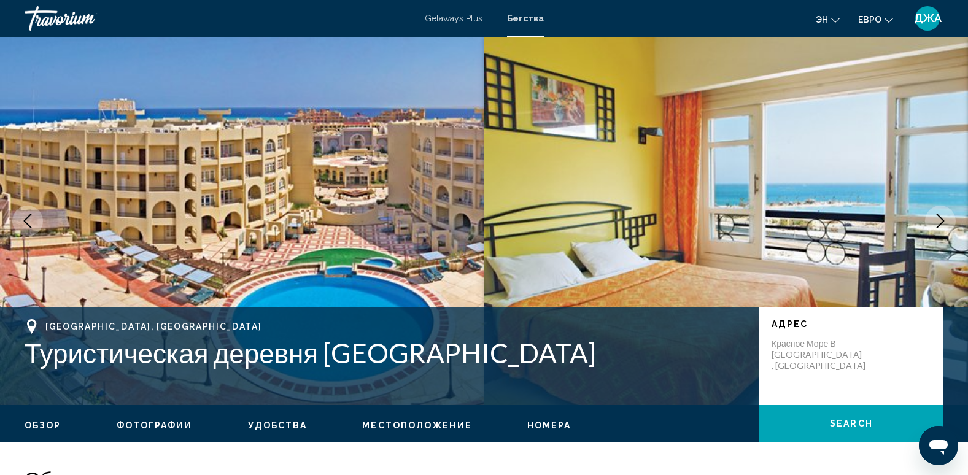
click at [825, 17] on span "эн" at bounding box center [822, 20] width 12 height 10
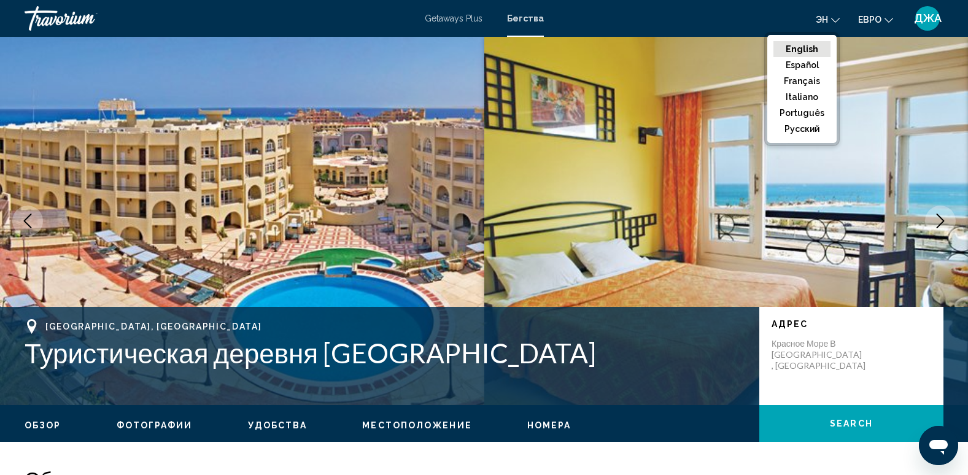
click at [813, 55] on button "English" at bounding box center [801, 49] width 57 height 16
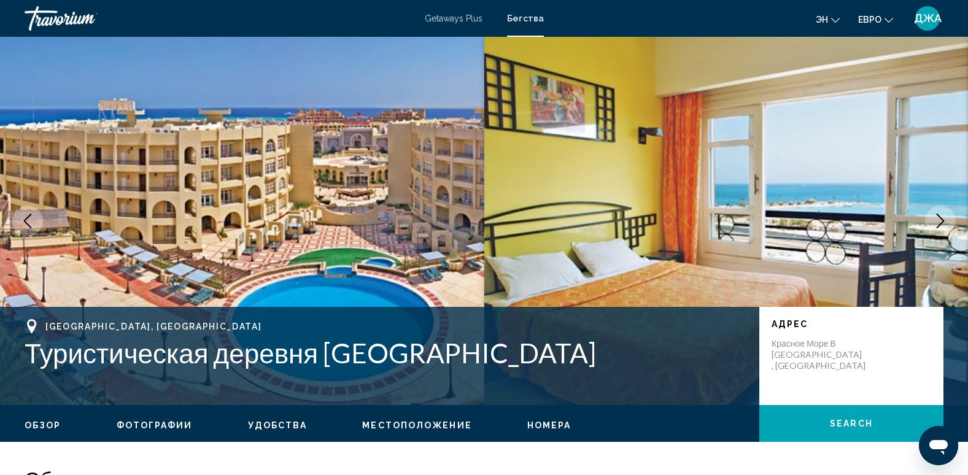
click at [813, 55] on img "Основное содержание" at bounding box center [726, 221] width 484 height 368
drag, startPoint x: 448, startPoint y: 377, endPoint x: 26, endPoint y: 349, distance: 422.6
click at [26, 349] on div "[GEOGRAPHIC_DATA], Египет Туристическая деревня [GEOGRAPHIC_DATA] Адрес [GEOGRA…" at bounding box center [484, 356] width 968 height 74
copy h1 "Туристическая деревня [GEOGRAPHIC_DATA]"
click at [674, 126] on img "Основное содержание" at bounding box center [726, 221] width 484 height 368
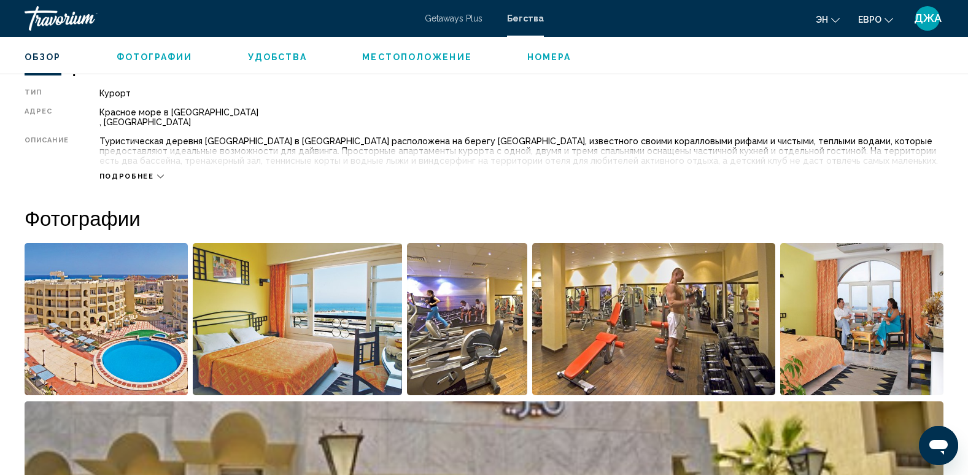
scroll to position [417, 0]
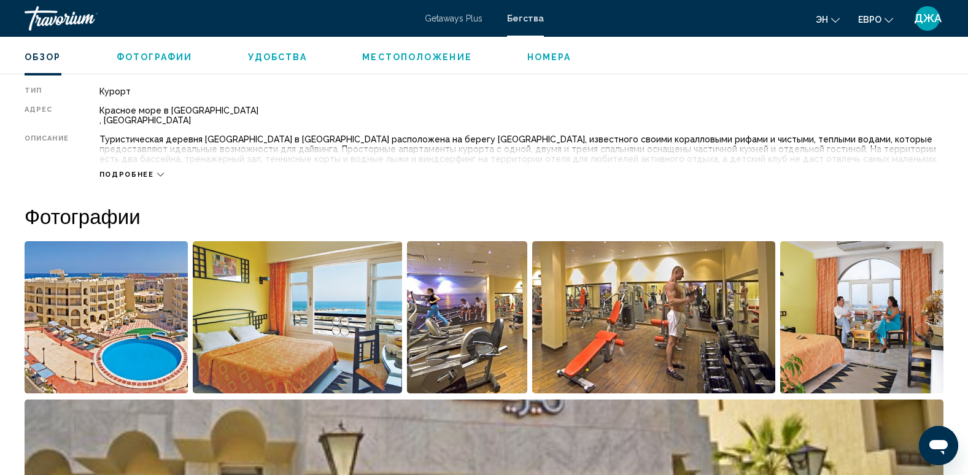
click at [140, 169] on div "Подробнее" at bounding box center [521, 162] width 844 height 34
click at [150, 169] on div "Подробнее" at bounding box center [521, 162] width 844 height 34
click at [157, 175] on icon "Основное содержание" at bounding box center [160, 174] width 7 height 7
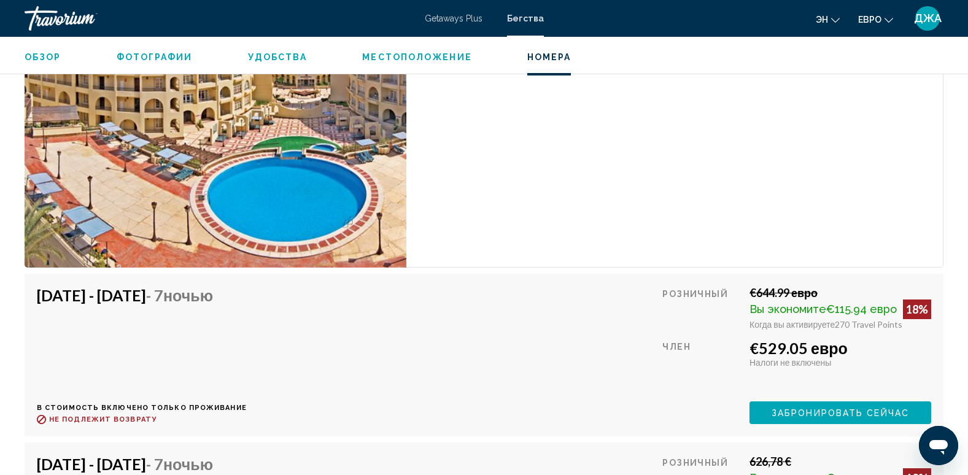
scroll to position [3167, 0]
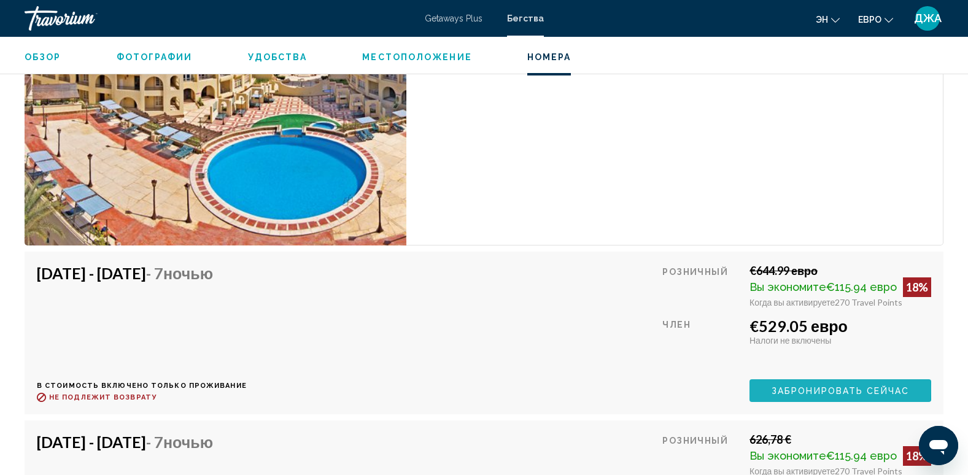
click at [832, 388] on span "Забронировать сейчас" at bounding box center [839, 391] width 137 height 10
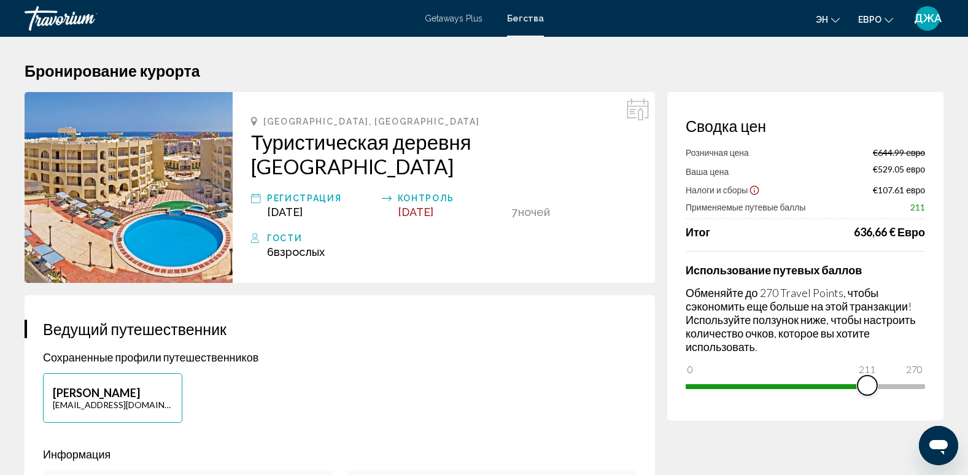
click at [867, 384] on span "Основное содержание" at bounding box center [776, 384] width 182 height 20
click at [907, 386] on span "Основное содержание" at bounding box center [804, 386] width 239 height 5
click at [924, 384] on span "Основное содержание" at bounding box center [804, 384] width 239 height 20
click at [821, 17] on span "эн" at bounding box center [822, 20] width 12 height 10
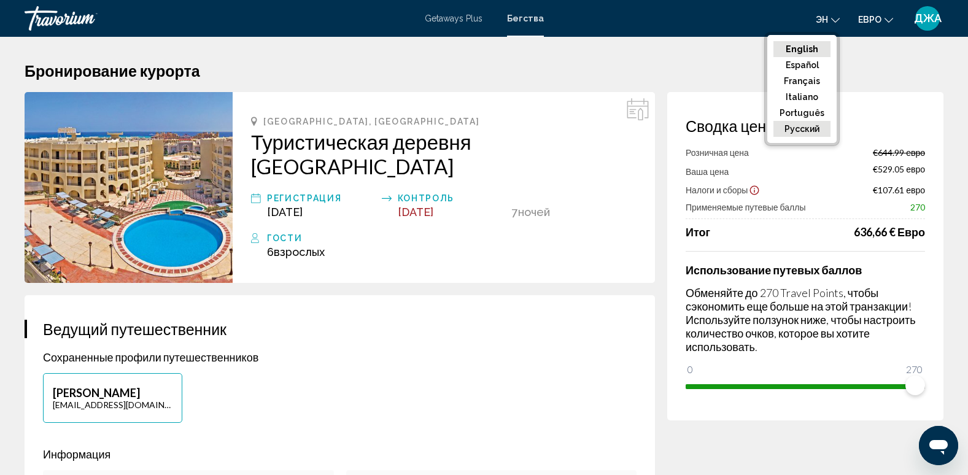
click at [810, 122] on button "русский" at bounding box center [801, 129] width 57 height 16
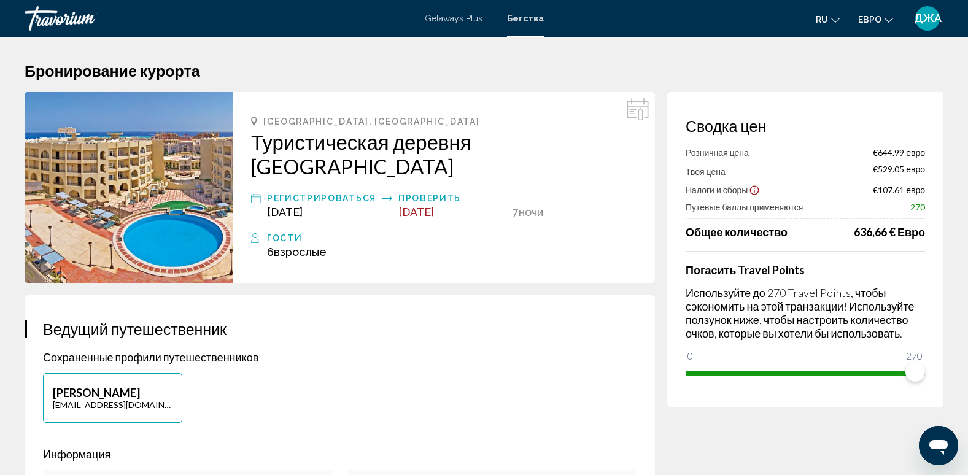
click at [825, 20] on span "ru" at bounding box center [822, 20] width 12 height 10
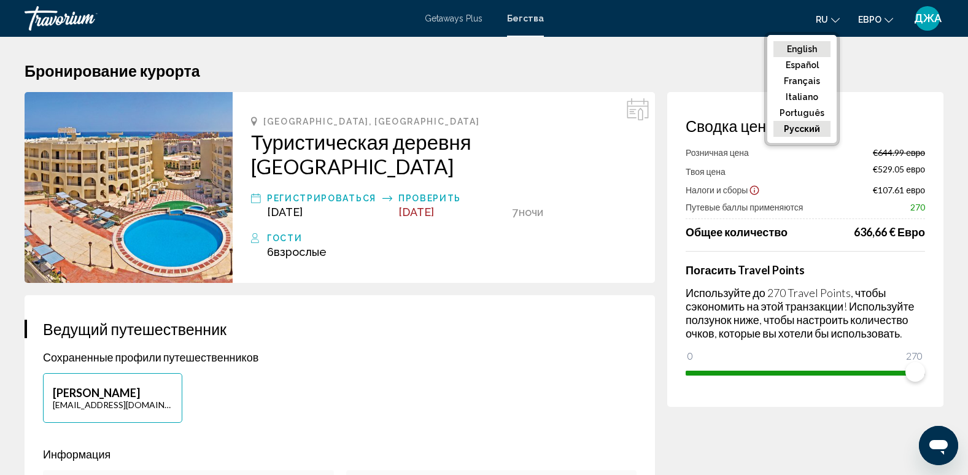
click at [811, 50] on button "English" at bounding box center [801, 49] width 57 height 16
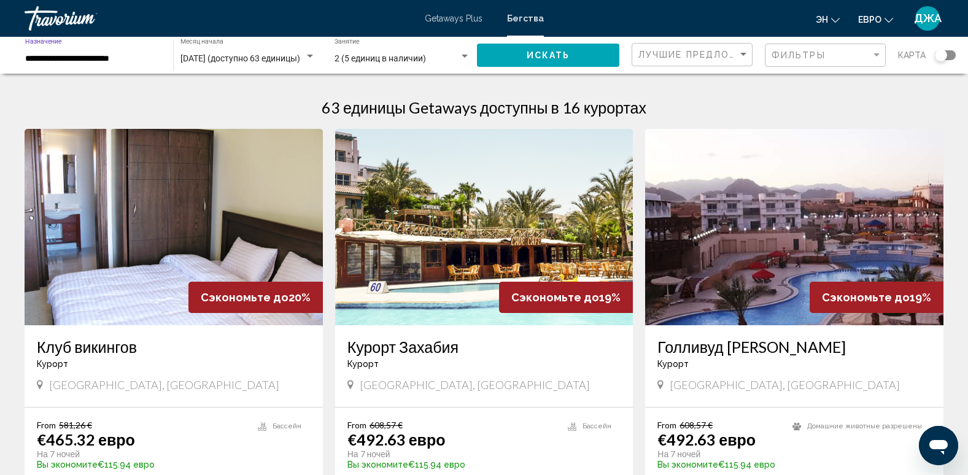
click at [132, 56] on input "**********" at bounding box center [93, 59] width 136 height 10
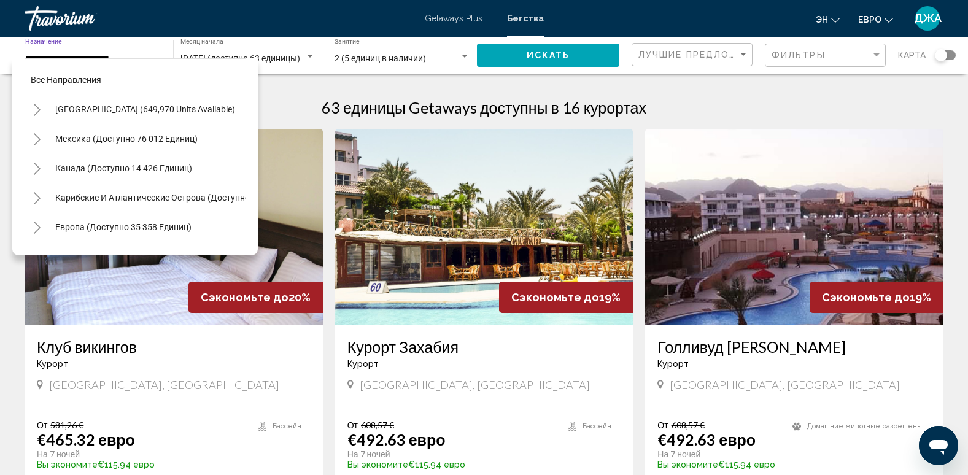
scroll to position [314, 0]
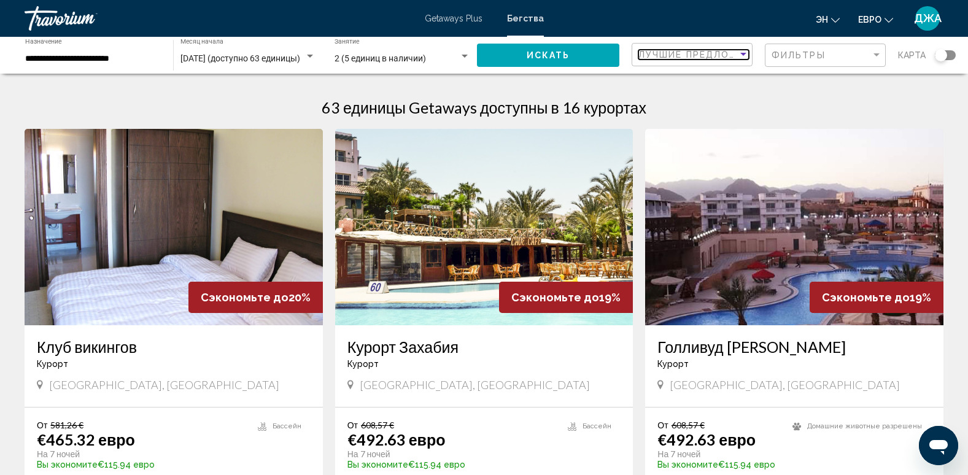
click at [687, 56] on span "Лучшие предложения" at bounding box center [702, 55] width 129 height 10
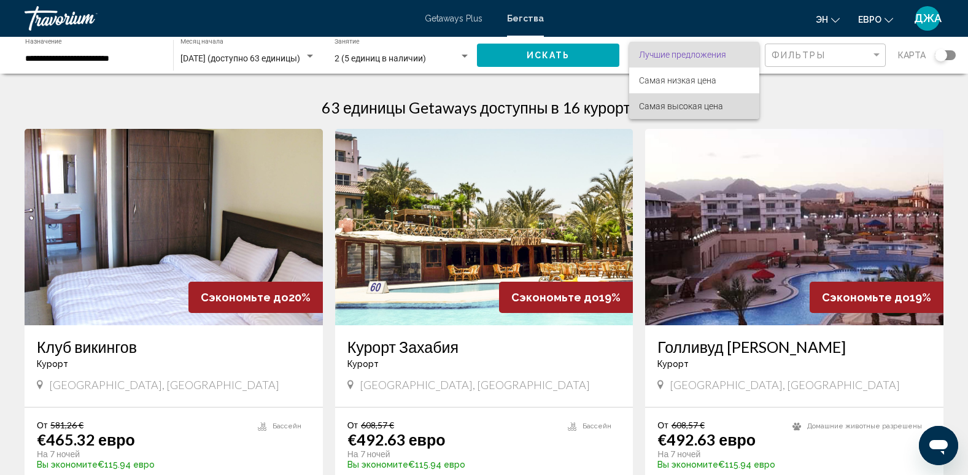
click at [695, 106] on span "Самая высокая цена" at bounding box center [681, 106] width 84 height 10
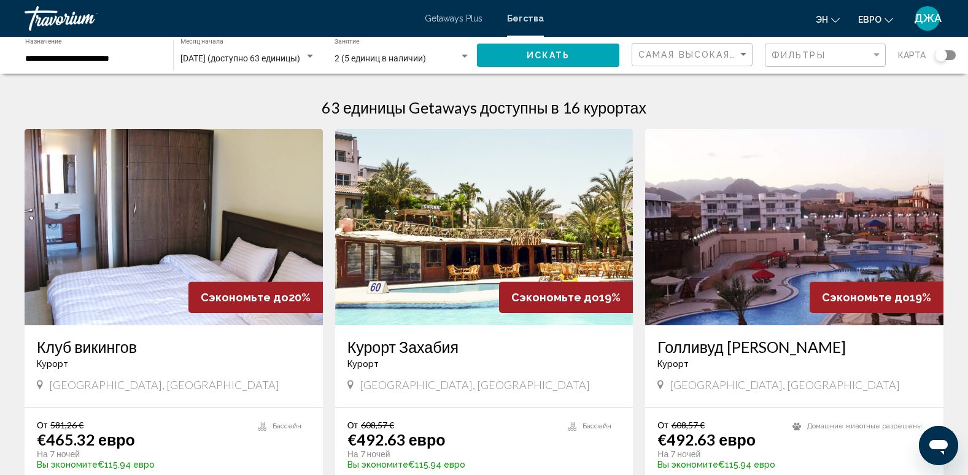
click at [552, 52] on span "Искать" at bounding box center [549, 56] width 44 height 10
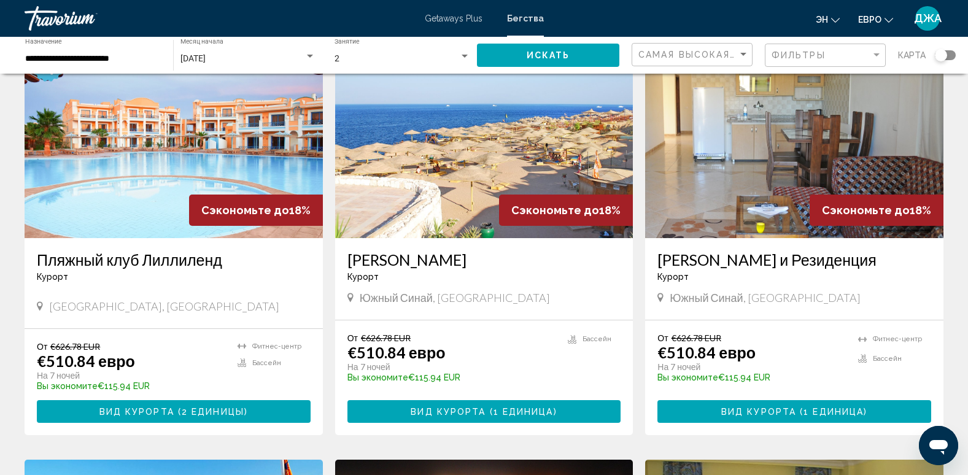
scroll to position [957, 0]
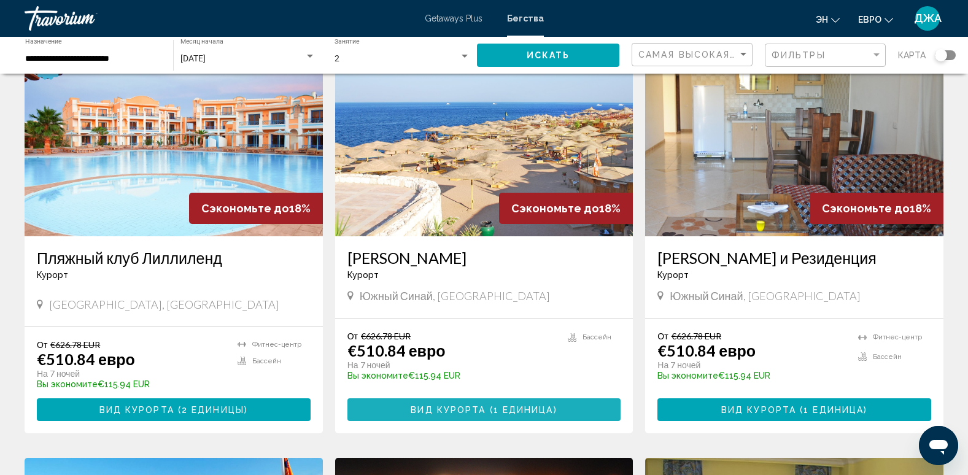
click at [498, 415] on span "1 единица" at bounding box center [523, 410] width 60 height 10
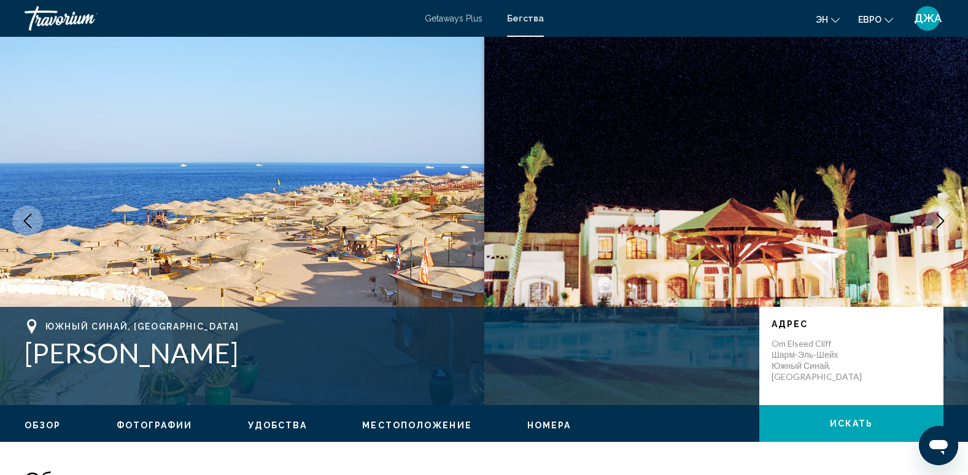
click at [865, 252] on img "Основное содержание" at bounding box center [726, 221] width 484 height 368
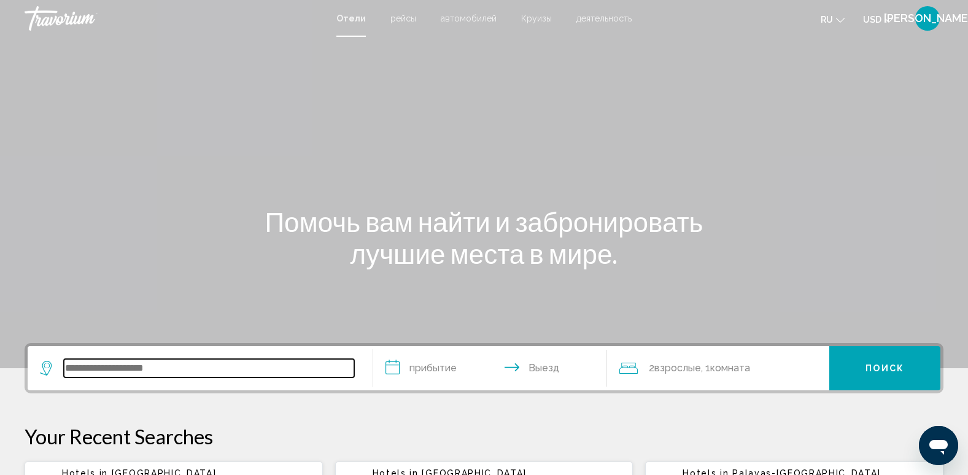
click at [117, 371] on input "Search widget" at bounding box center [209, 368] width 290 height 18
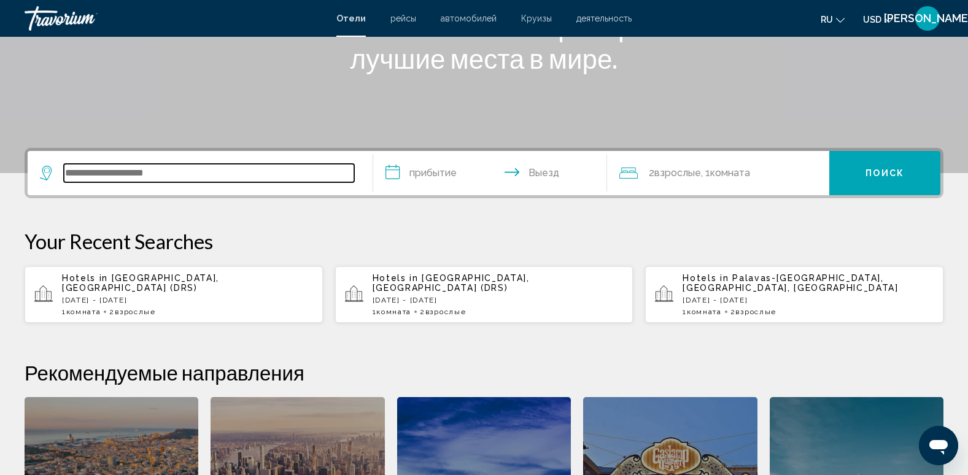
scroll to position [303, 0]
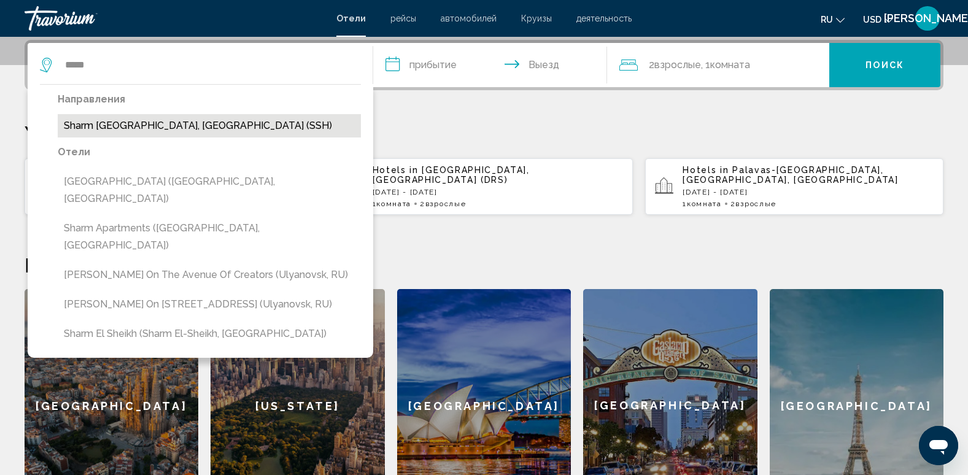
click at [166, 125] on button "Sharm El Sheikh, Egypt (SSH)" at bounding box center [209, 125] width 303 height 23
type input "**********"
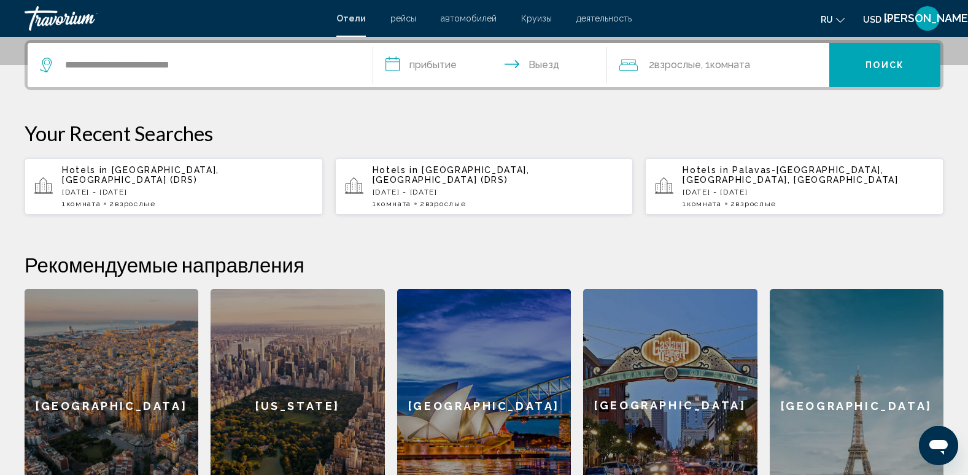
click at [430, 63] on input "**********" at bounding box center [492, 67] width 239 height 48
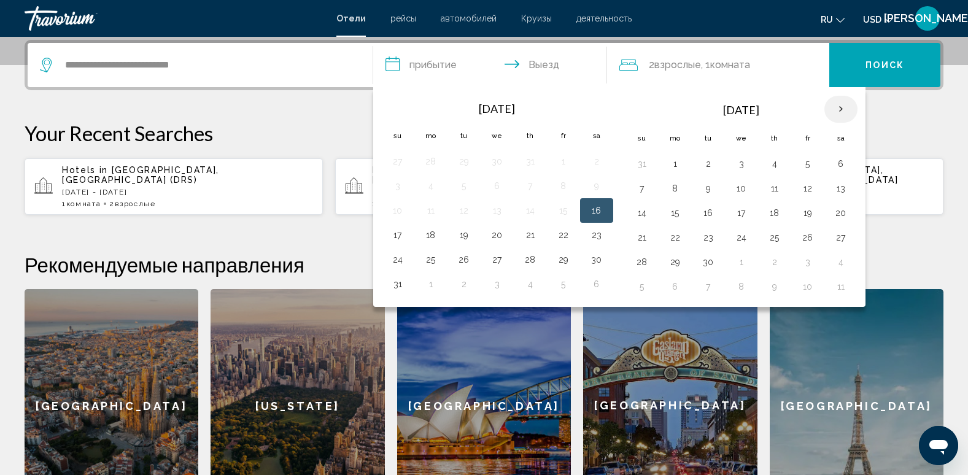
click at [842, 109] on th "Next month" at bounding box center [840, 109] width 33 height 27
click at [806, 209] on button "19" at bounding box center [808, 212] width 20 height 17
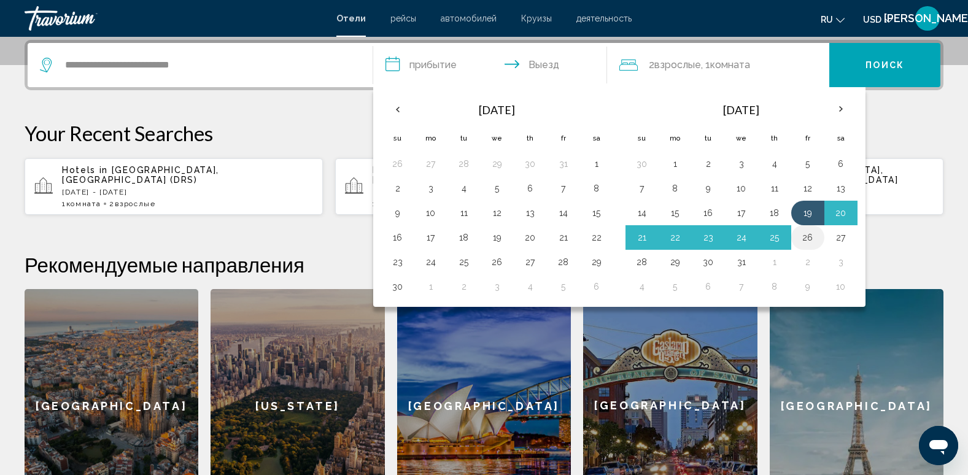
click at [808, 234] on button "26" at bounding box center [808, 237] width 20 height 17
type input "**********"
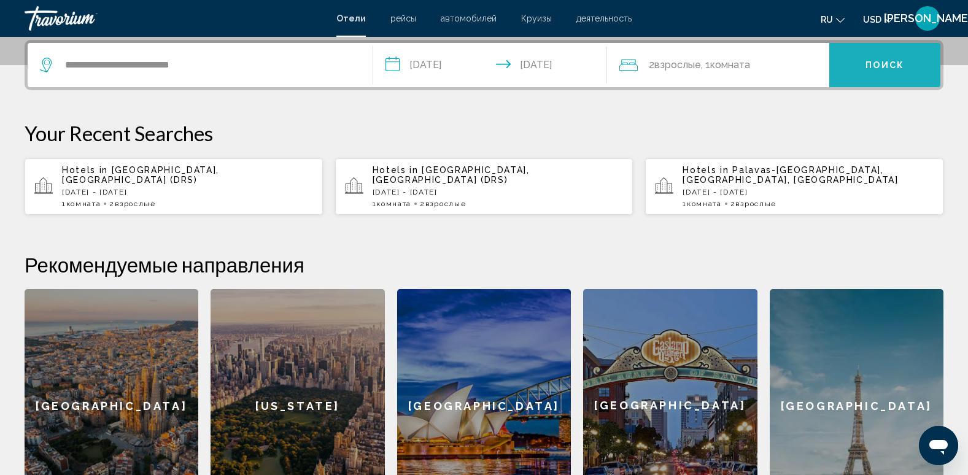
click at [895, 67] on span "Поиск" at bounding box center [884, 66] width 39 height 10
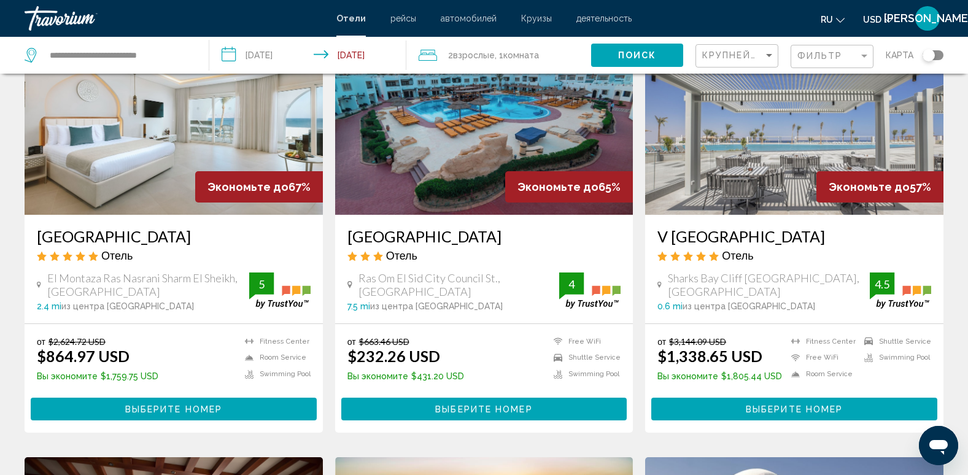
scroll to position [74, 0]
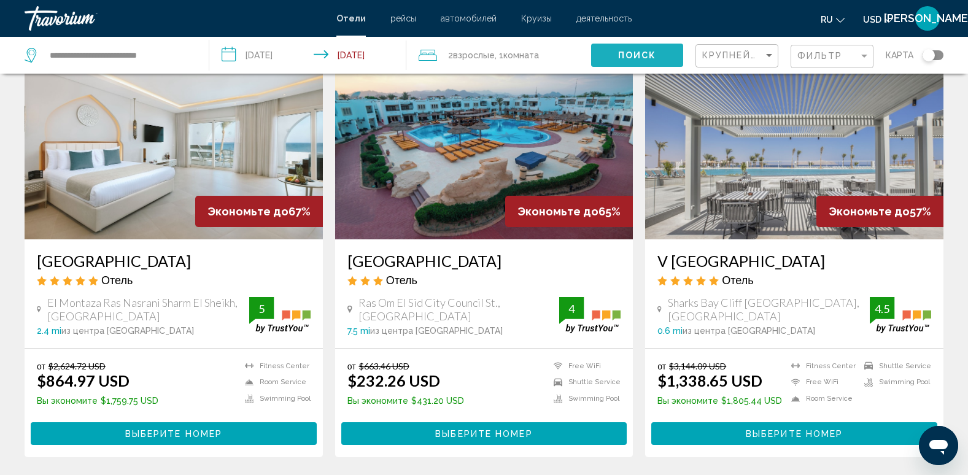
click at [635, 56] on span "Поиск" at bounding box center [637, 56] width 39 height 10
click at [731, 56] on span "Крупнейшие сбережения" at bounding box center [775, 55] width 147 height 10
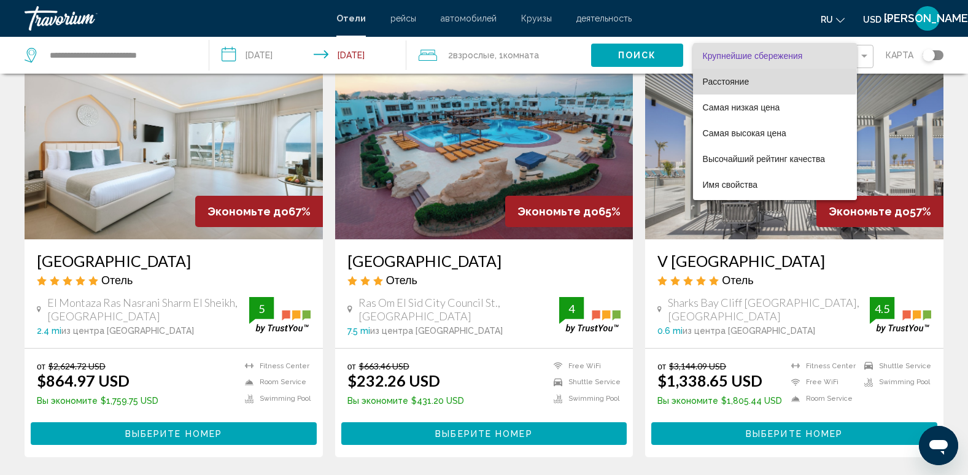
click at [740, 78] on span "Расстояние" at bounding box center [726, 82] width 47 height 10
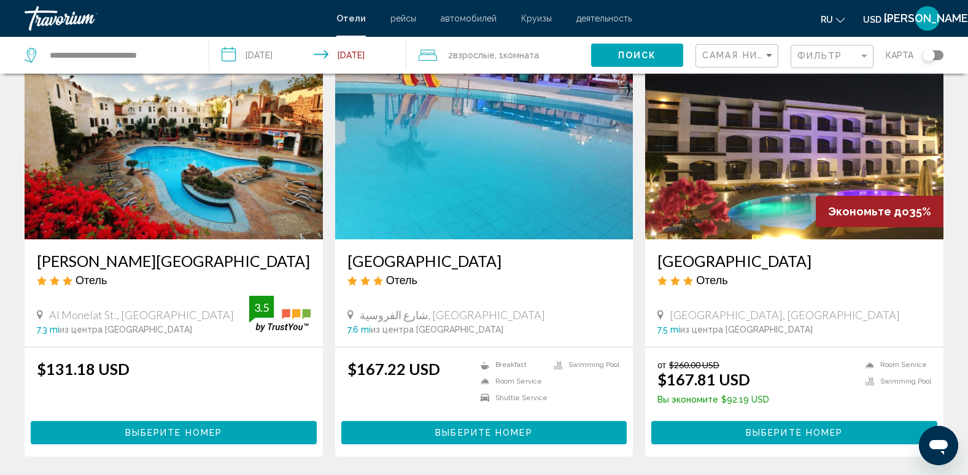
click at [739, 45] on div "Самая низкая цена" at bounding box center [738, 56] width 72 height 23
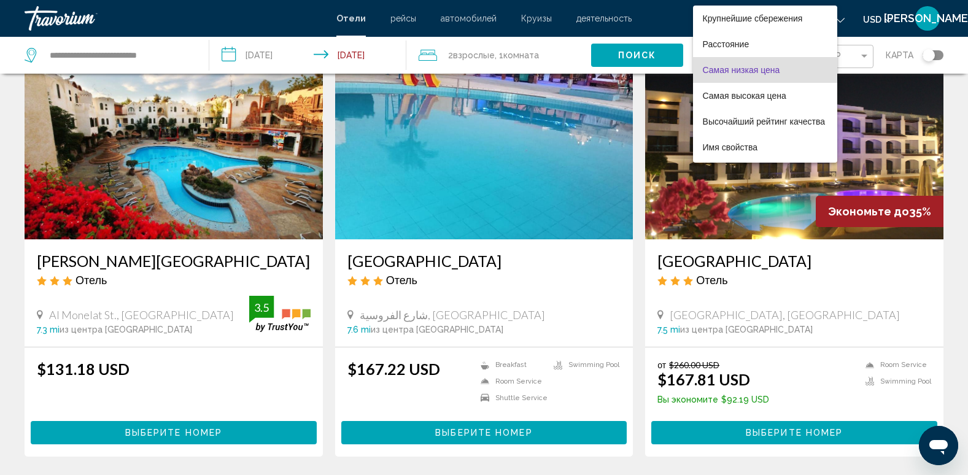
scroll to position [14, 0]
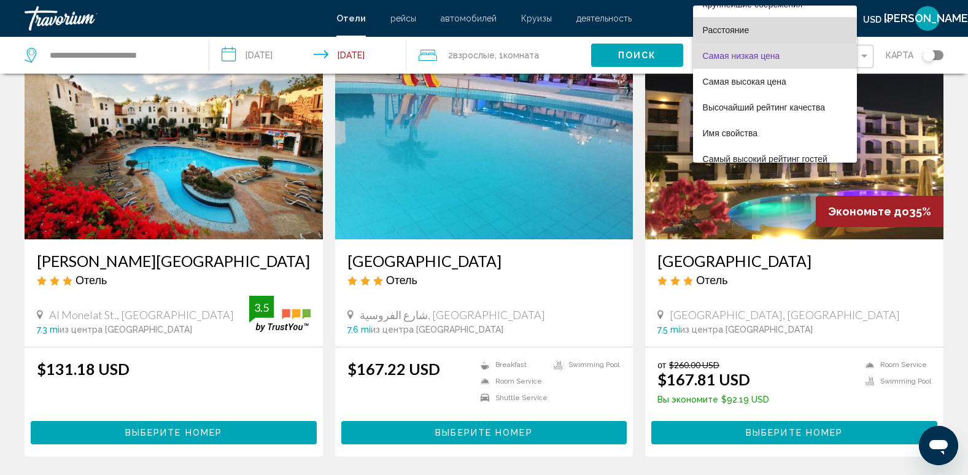
click at [730, 20] on span "Расстояние" at bounding box center [775, 30] width 144 height 26
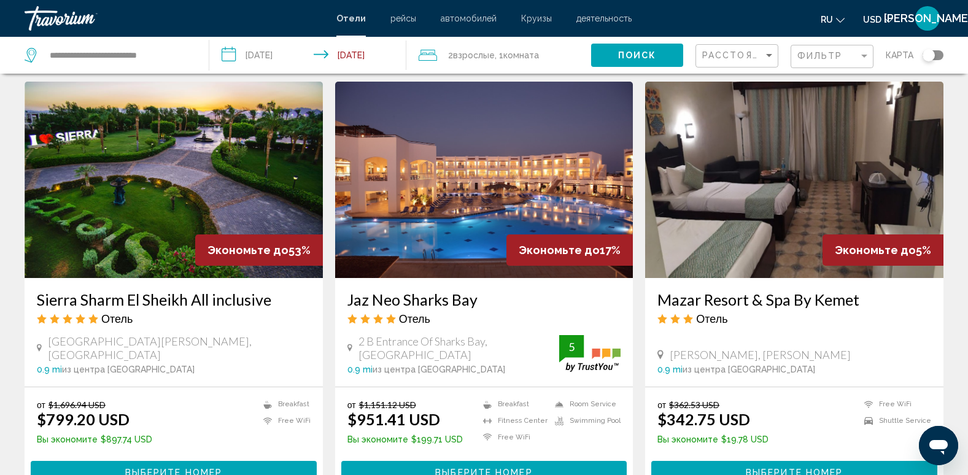
scroll to position [933, 0]
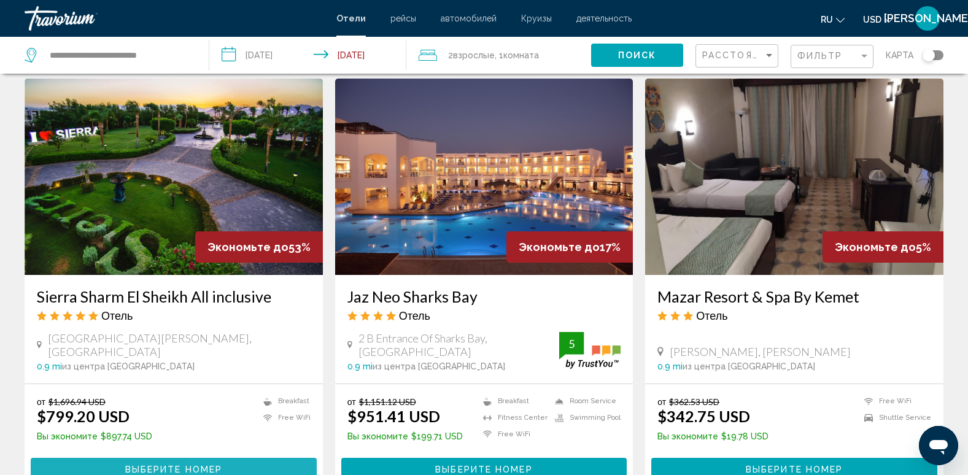
click at [224, 458] on button "Выберите номер" at bounding box center [174, 469] width 286 height 23
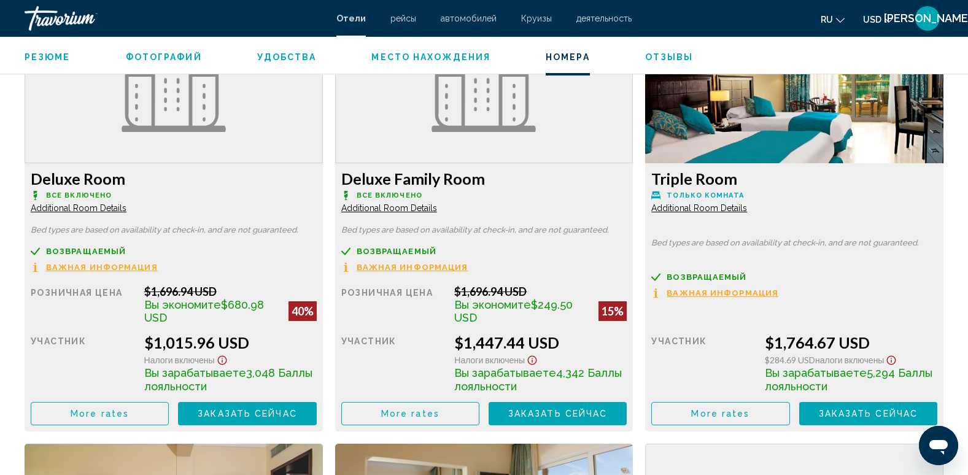
scroll to position [2160, 0]
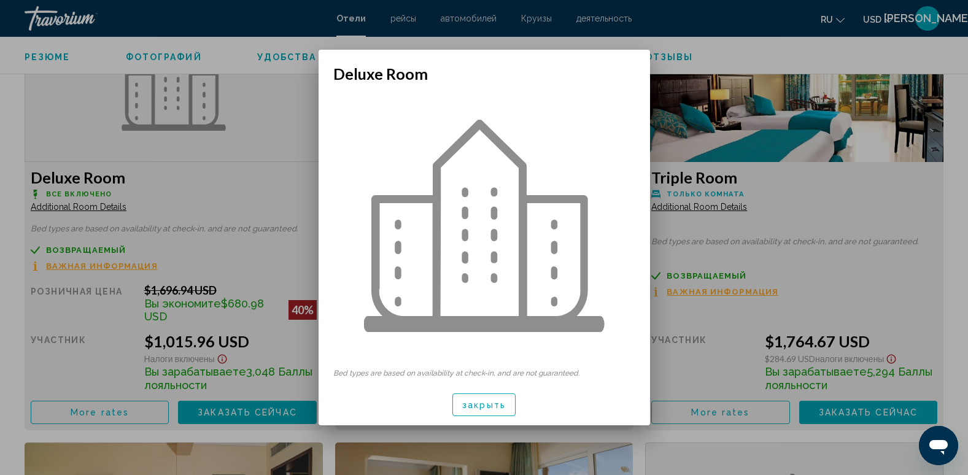
click at [495, 405] on span "закрыть" at bounding box center [484, 405] width 44 height 10
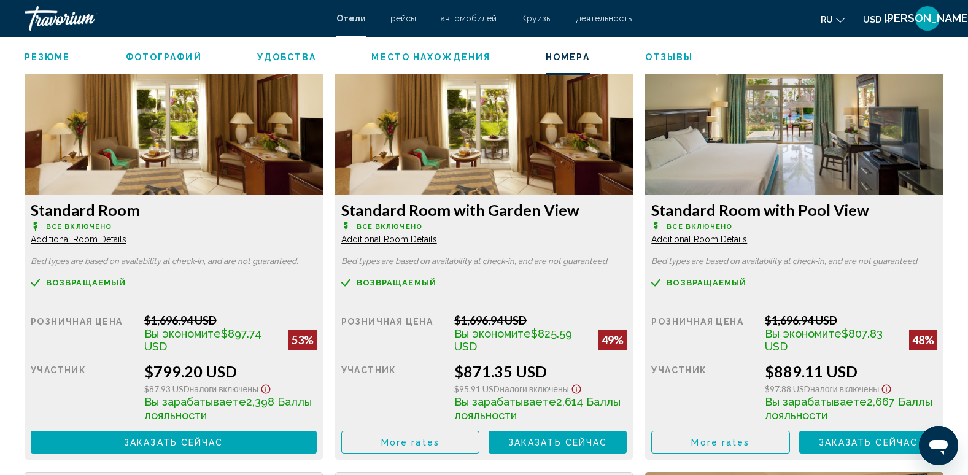
scroll to position [1694, 0]
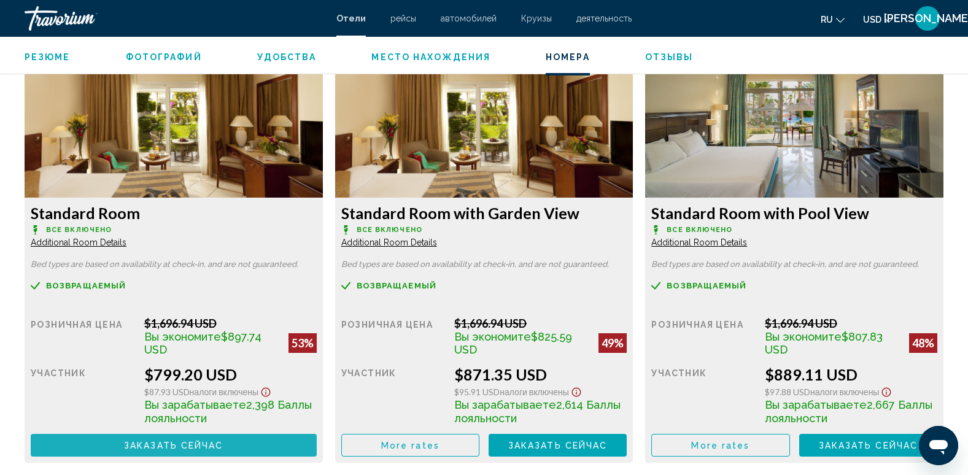
click at [167, 444] on span "Заказать сейчас" at bounding box center [173, 446] width 99 height 10
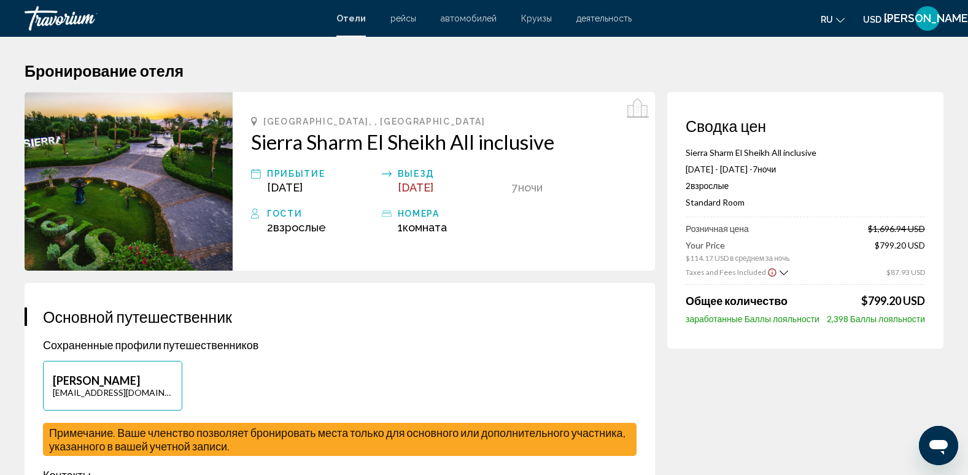
click at [585, 156] on div "Sharm El-Sheikh, , Egypt Sierra Sharm El Sheikh All inclusive прибытие Dec 19, …" at bounding box center [444, 181] width 422 height 179
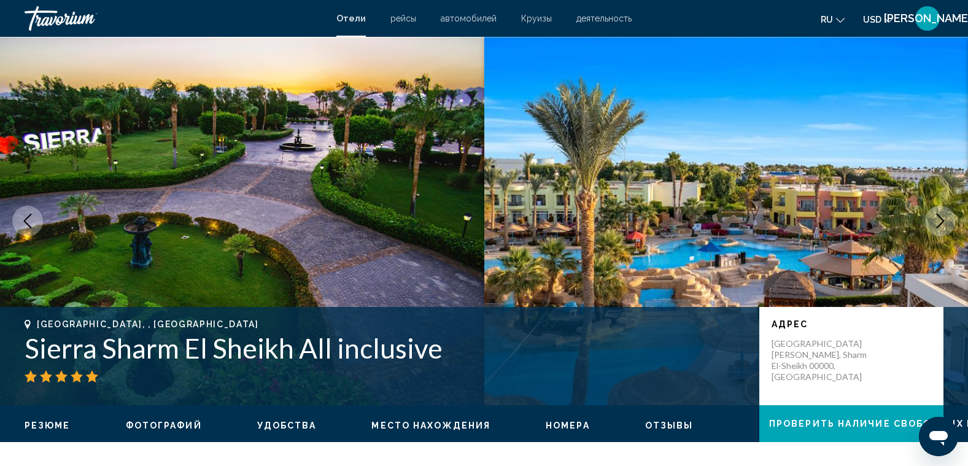
drag, startPoint x: 468, startPoint y: 372, endPoint x: 28, endPoint y: 337, distance: 442.0
click at [28, 337] on div "Sharm El-Sheikh, , Egypt Sierra Sharm El Sheikh All inclusive" at bounding box center [386, 350] width 722 height 63
copy div "Sierra Sharm El Sheikh All inclusive"
click at [523, 225] on img "Main content" at bounding box center [726, 221] width 484 height 368
click at [442, 199] on img "Main content" at bounding box center [242, 221] width 484 height 368
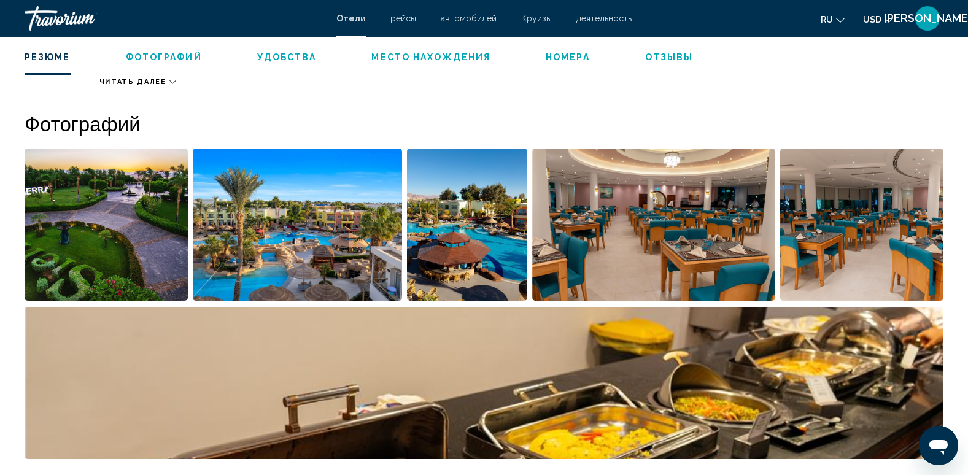
scroll to position [565, 0]
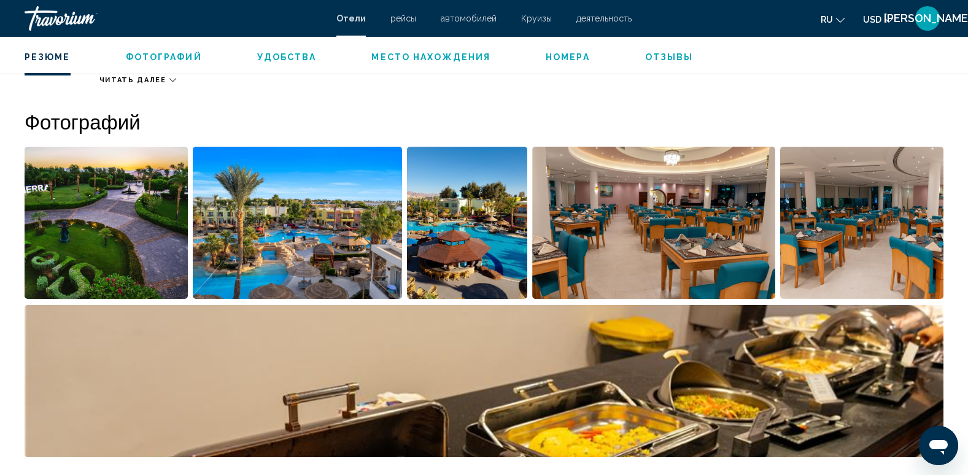
click at [114, 190] on img "Open full-screen image slider" at bounding box center [106, 223] width 163 height 152
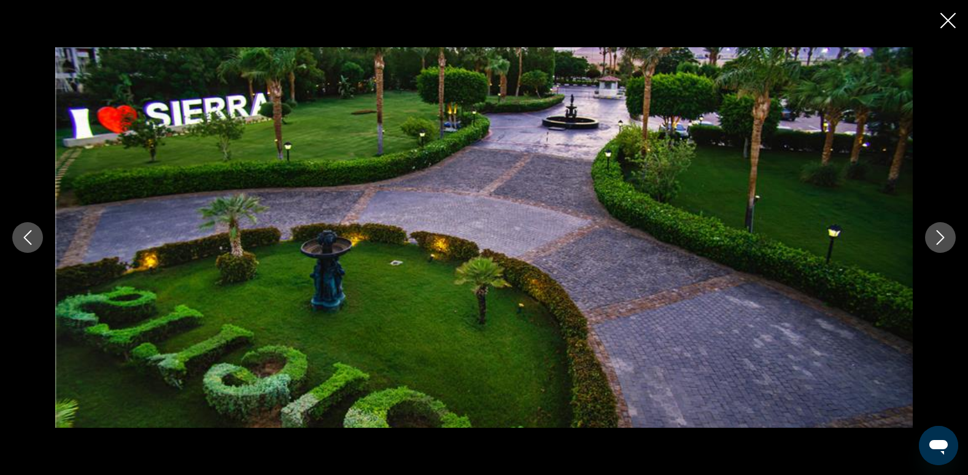
click at [943, 237] on icon "Next image" at bounding box center [940, 237] width 8 height 15
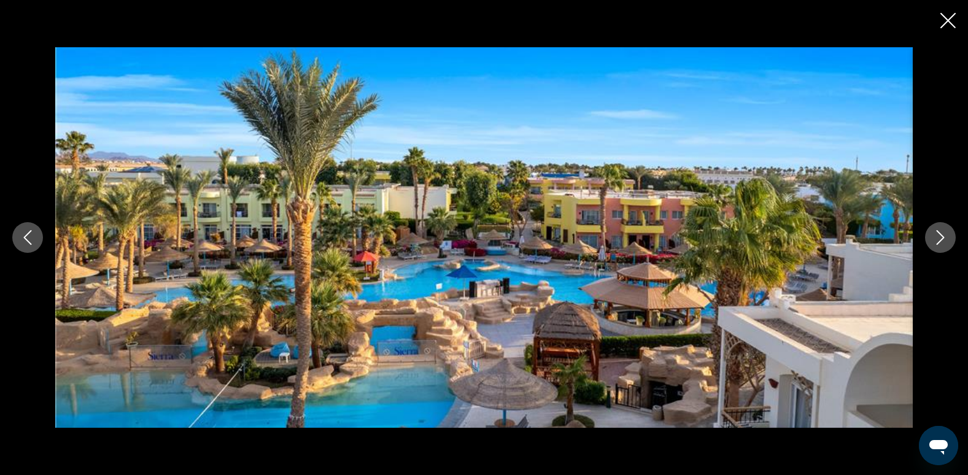
click at [943, 237] on icon "Next image" at bounding box center [940, 237] width 8 height 15
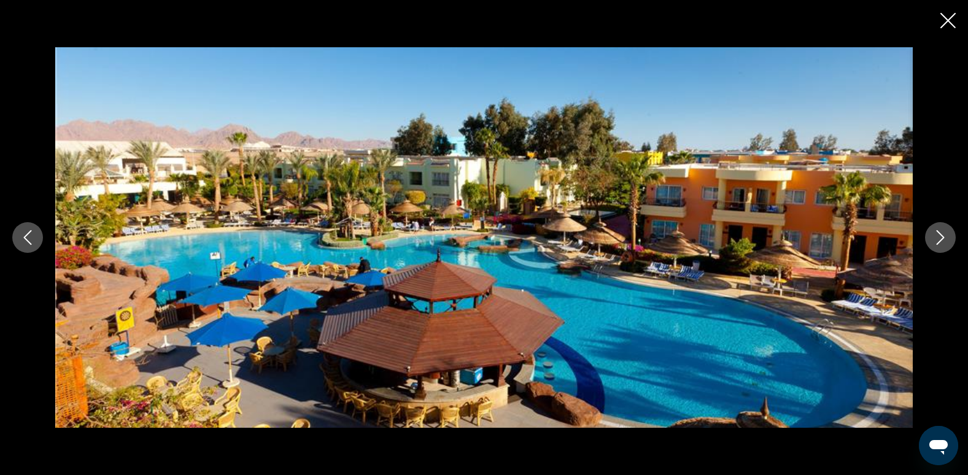
click at [943, 237] on icon "Next image" at bounding box center [940, 237] width 8 height 15
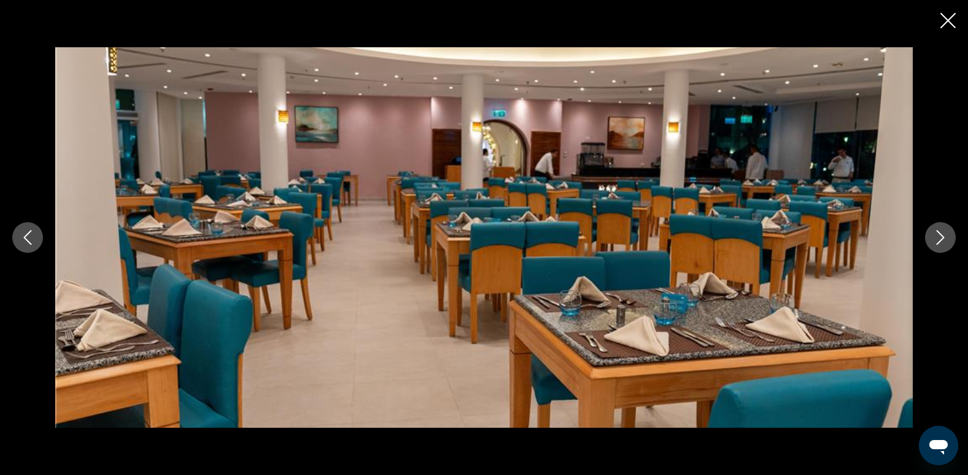
click at [943, 237] on icon "Next image" at bounding box center [940, 237] width 8 height 15
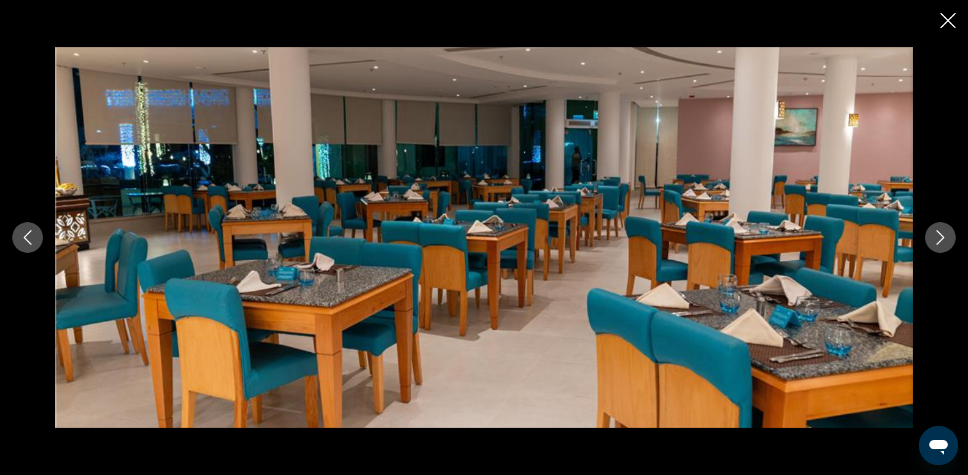
click at [943, 237] on icon "Next image" at bounding box center [940, 237] width 8 height 15
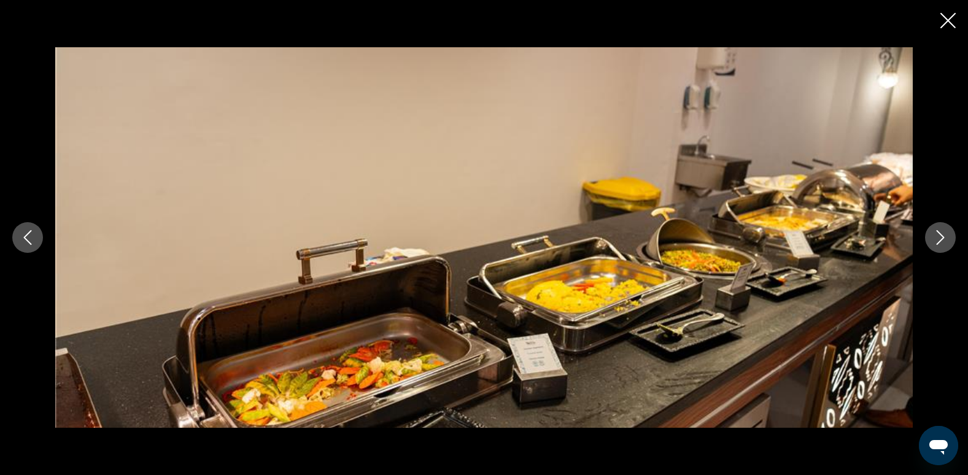
click at [943, 237] on icon "Next image" at bounding box center [940, 237] width 8 height 15
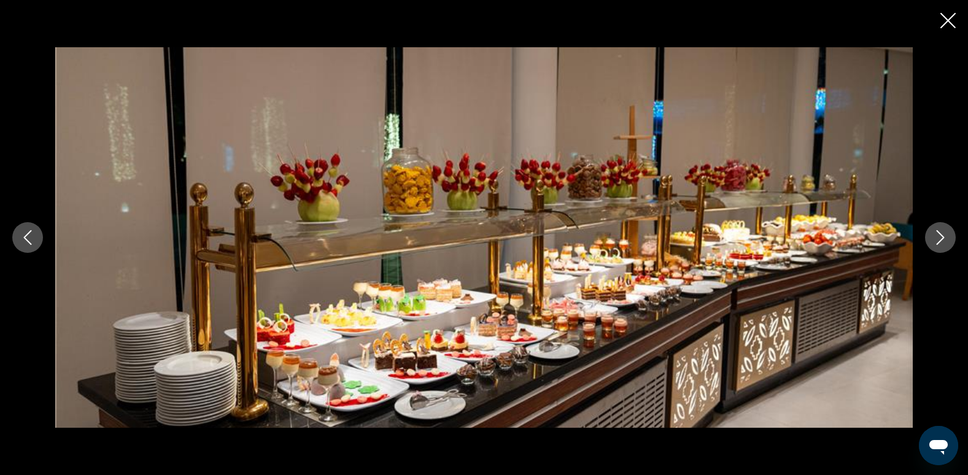
click at [943, 237] on icon "Next image" at bounding box center [940, 237] width 8 height 15
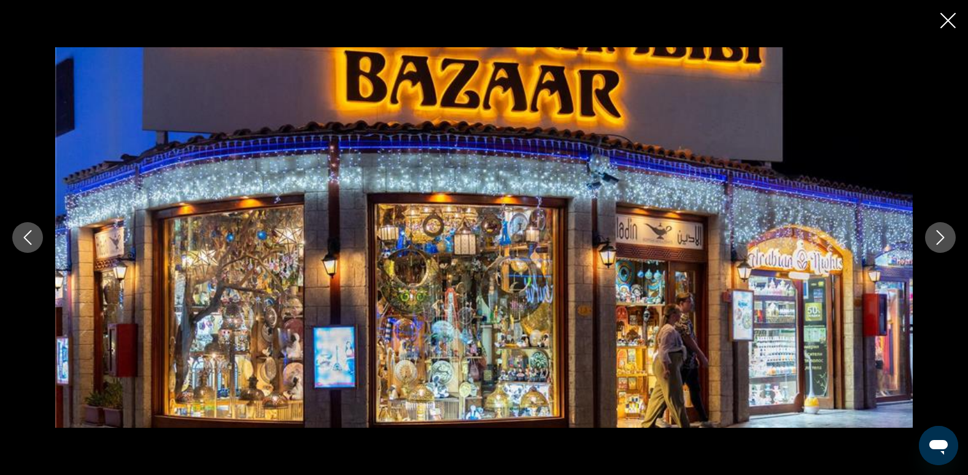
click at [943, 237] on icon "Next image" at bounding box center [940, 237] width 8 height 15
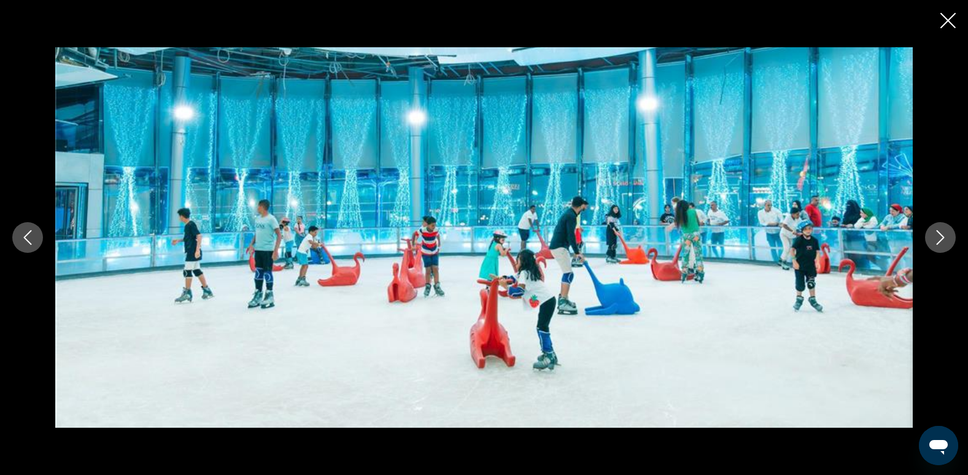
click at [943, 237] on icon "Next image" at bounding box center [940, 237] width 8 height 15
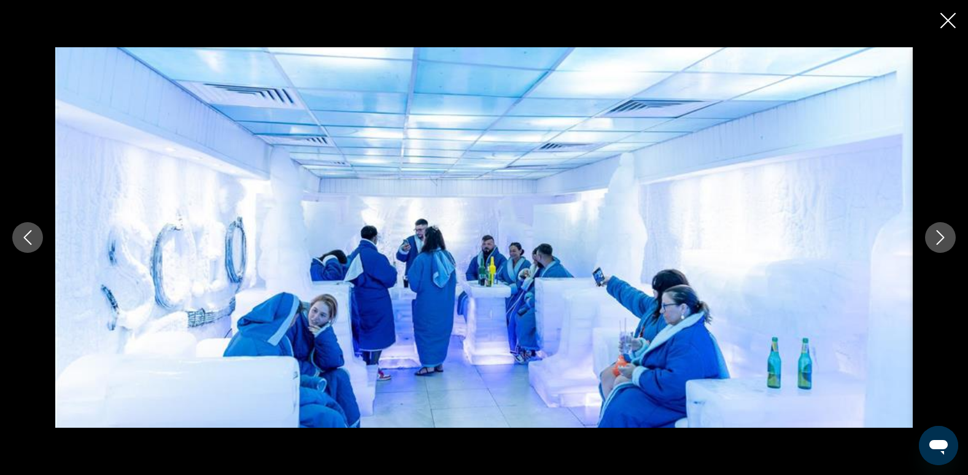
click at [943, 237] on icon "Next image" at bounding box center [940, 237] width 8 height 15
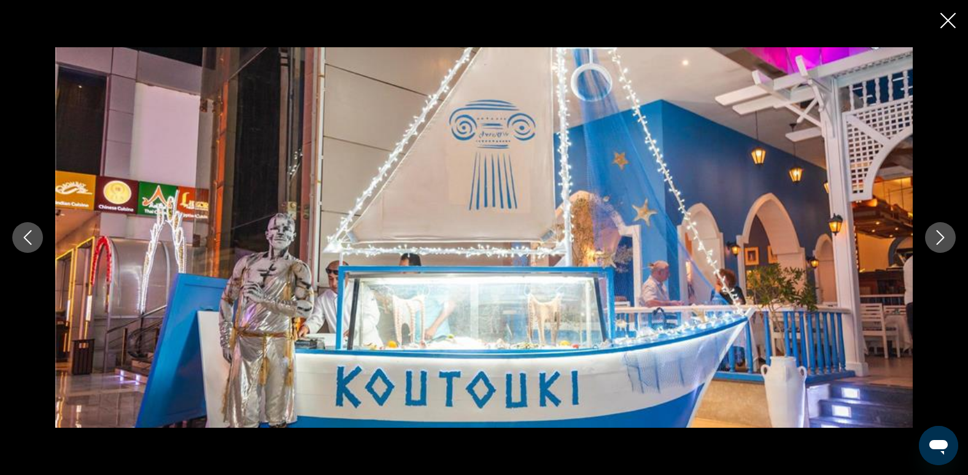
click at [943, 237] on icon "Next image" at bounding box center [940, 237] width 8 height 15
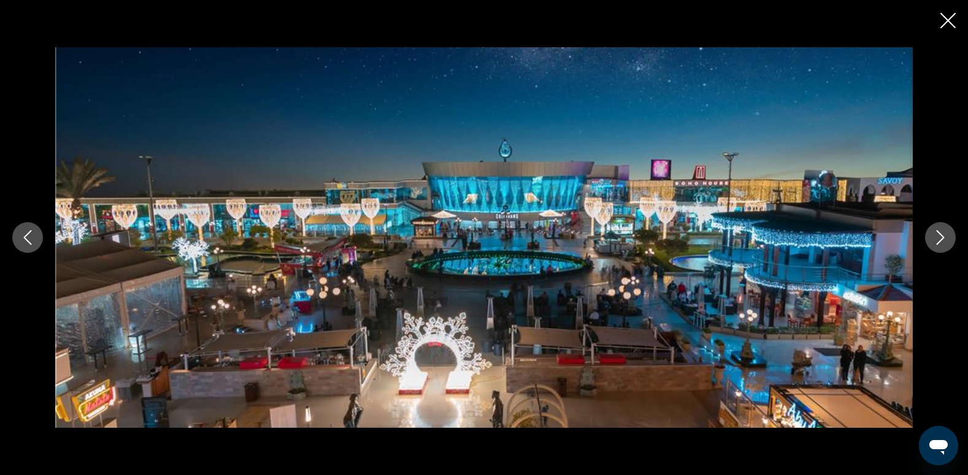
click at [943, 237] on icon "Next image" at bounding box center [940, 237] width 8 height 15
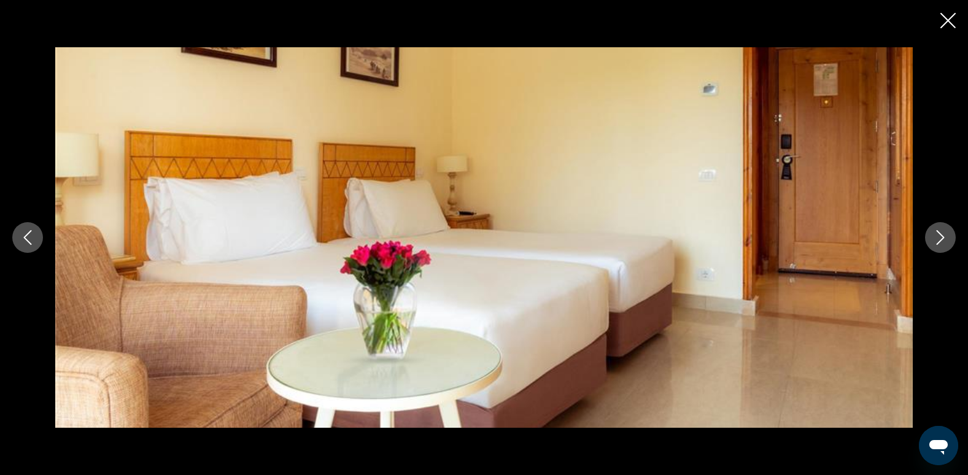
click at [943, 237] on icon "Next image" at bounding box center [940, 237] width 8 height 15
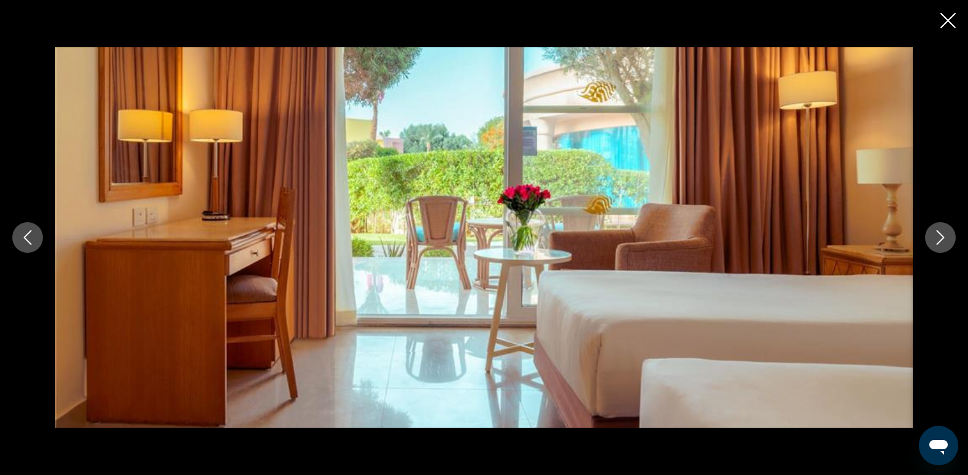
click at [943, 237] on icon "Next image" at bounding box center [940, 237] width 8 height 15
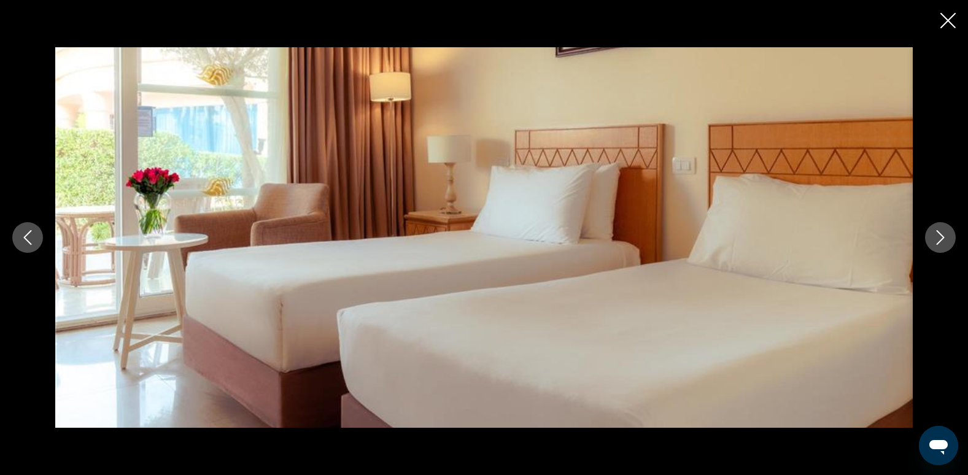
click at [943, 237] on icon "Next image" at bounding box center [940, 237] width 8 height 15
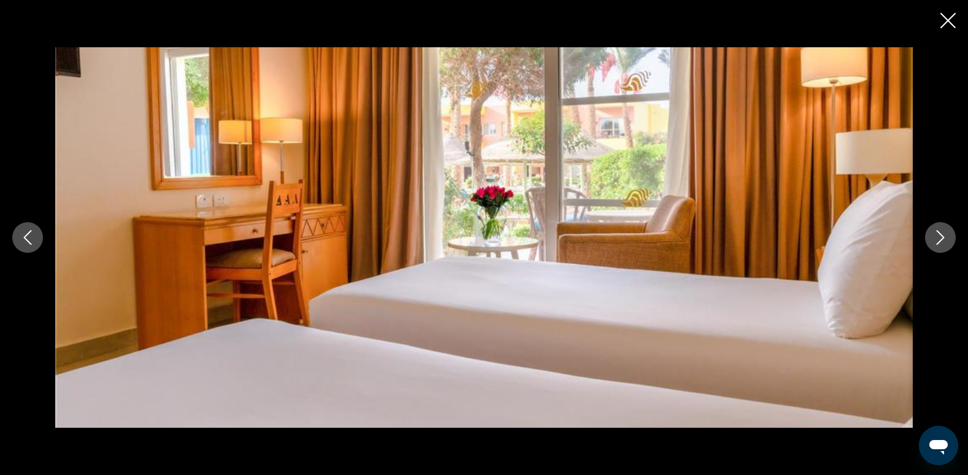
click at [943, 237] on icon "Next image" at bounding box center [940, 237] width 8 height 15
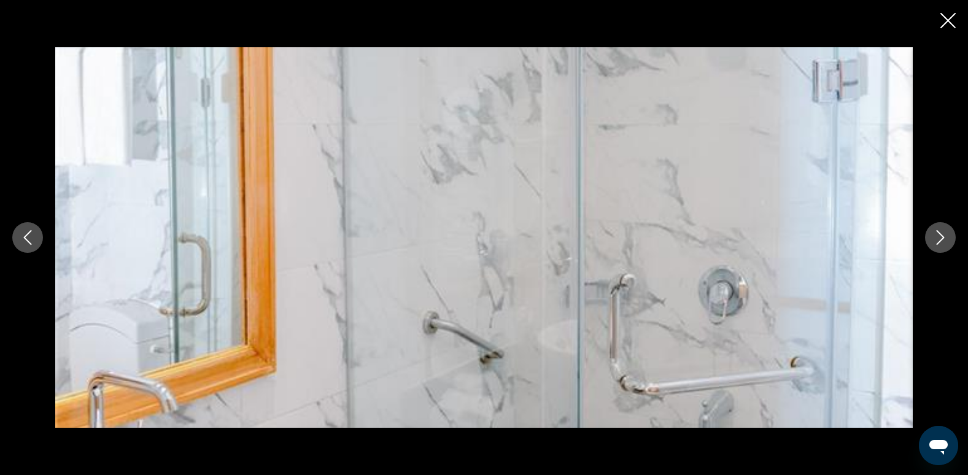
click at [943, 237] on icon "Next image" at bounding box center [940, 237] width 8 height 15
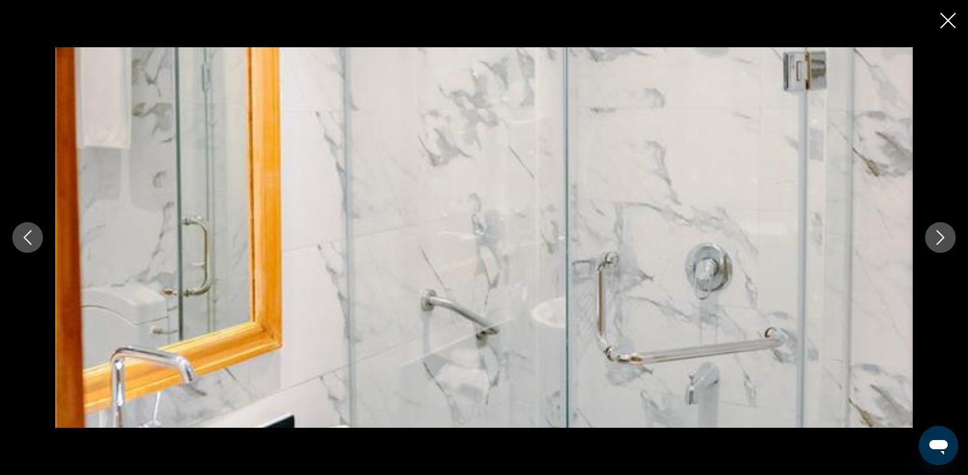
click at [943, 237] on icon "Next image" at bounding box center [940, 237] width 8 height 15
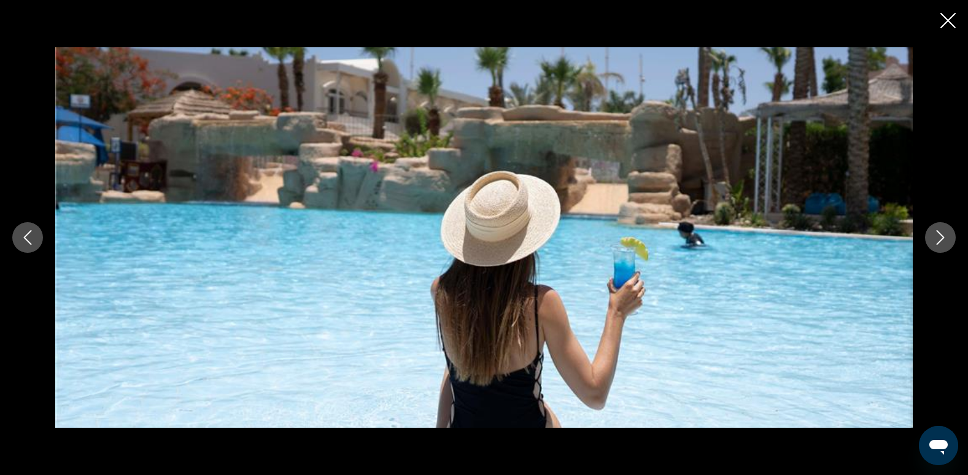
click at [943, 237] on icon "Next image" at bounding box center [940, 237] width 8 height 15
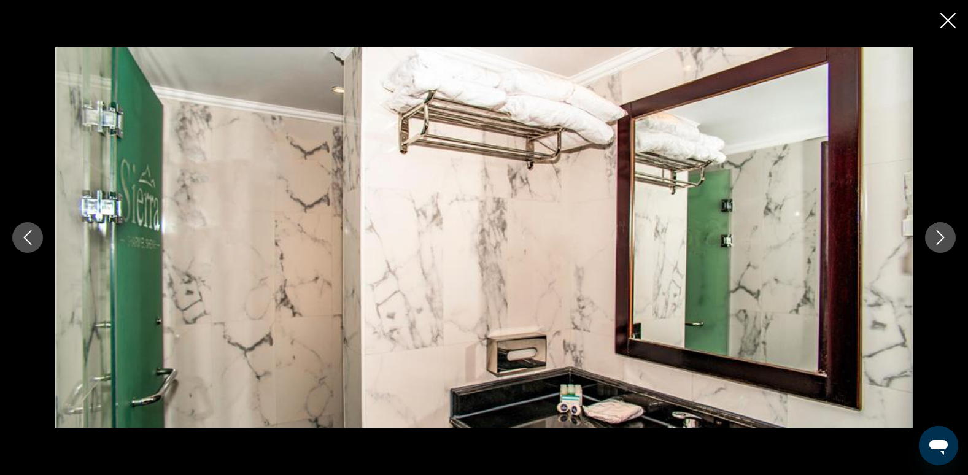
click at [943, 237] on icon "Next image" at bounding box center [940, 237] width 8 height 15
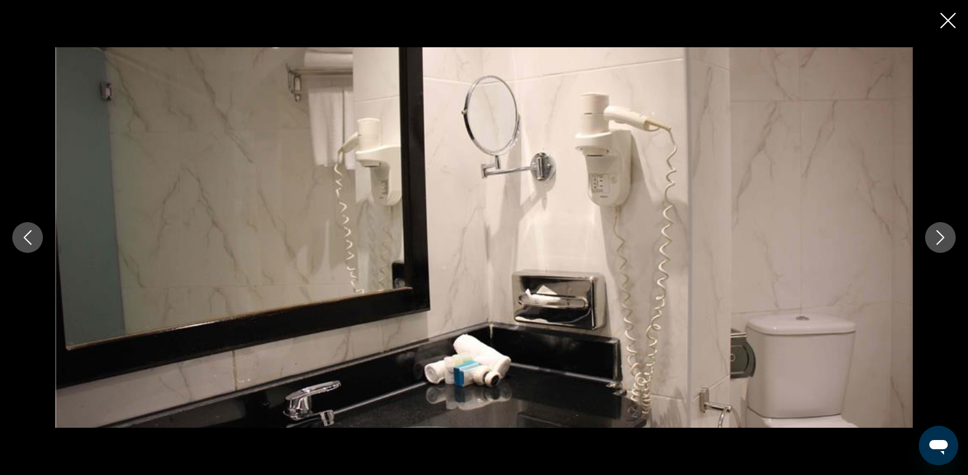
click at [943, 237] on icon "Next image" at bounding box center [940, 237] width 8 height 15
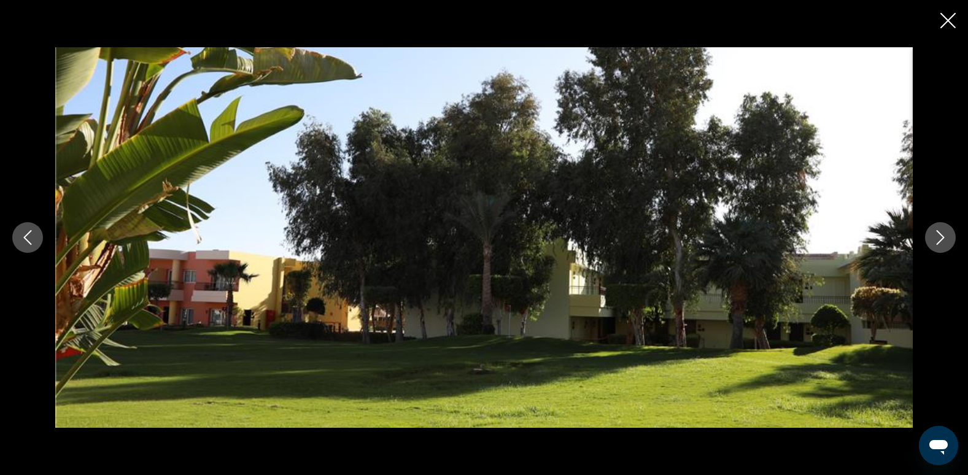
click at [950, 18] on icon "Close slideshow" at bounding box center [947, 20] width 15 height 15
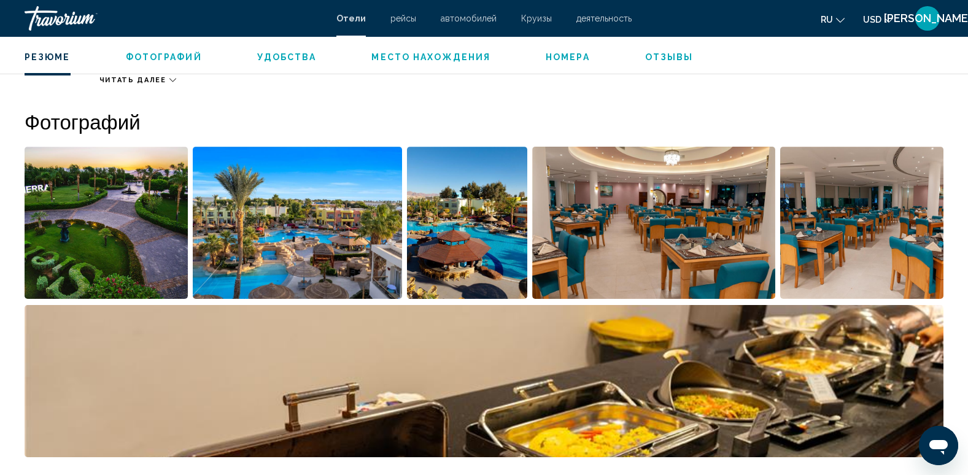
click at [660, 53] on span "Отзывы" at bounding box center [669, 57] width 48 height 10
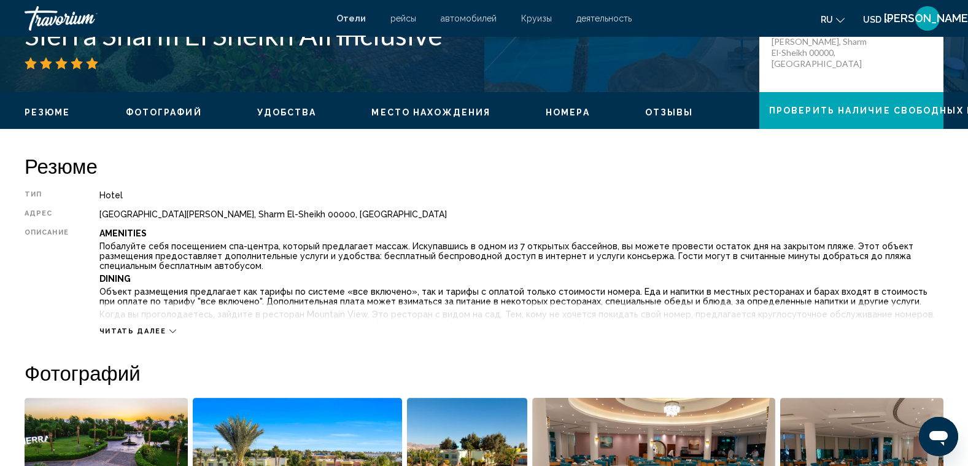
scroll to position [303, 0]
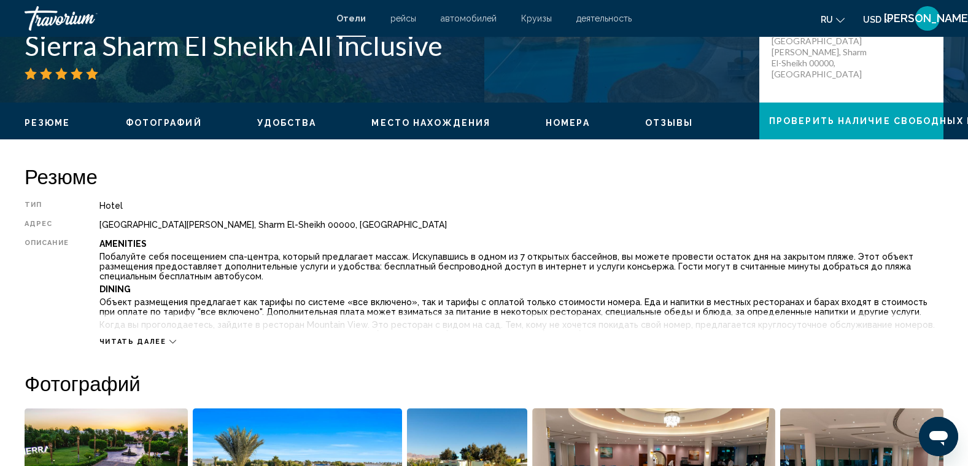
click at [523, 372] on h2 "Фотографий" at bounding box center [484, 383] width 919 height 25
click at [141, 344] on span "Читать далее" at bounding box center [132, 342] width 67 height 8
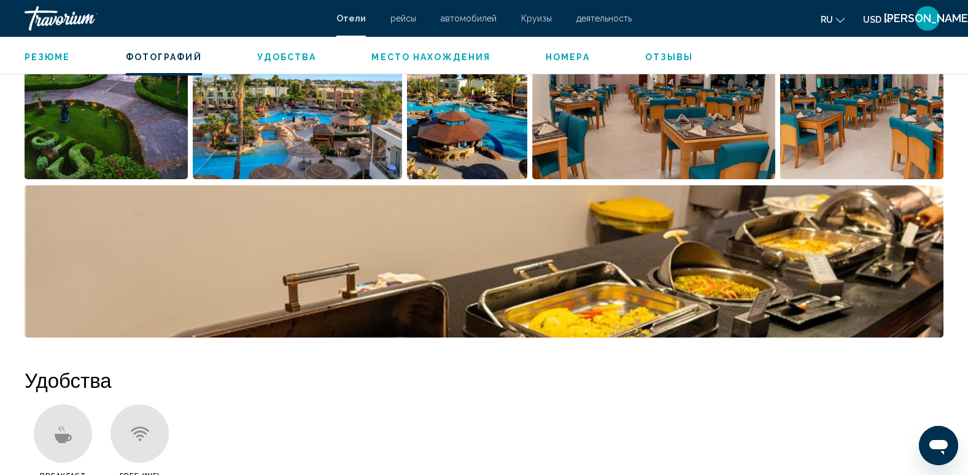
scroll to position [1088, 0]
